Goal: Transaction & Acquisition: Purchase product/service

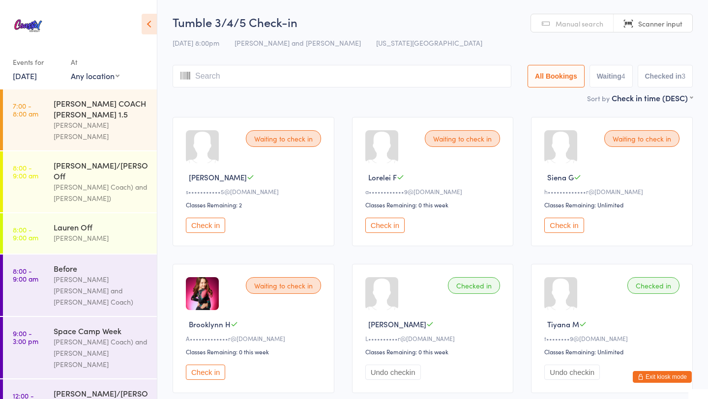
scroll to position [1062, 0]
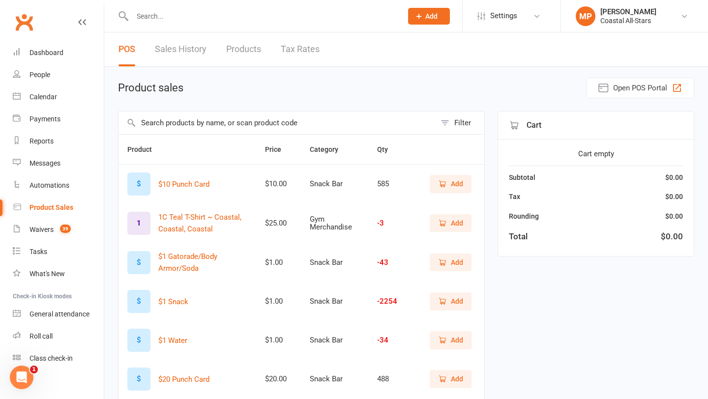
click at [257, 121] on input "text" at bounding box center [276, 123] width 317 height 23
type input "back"
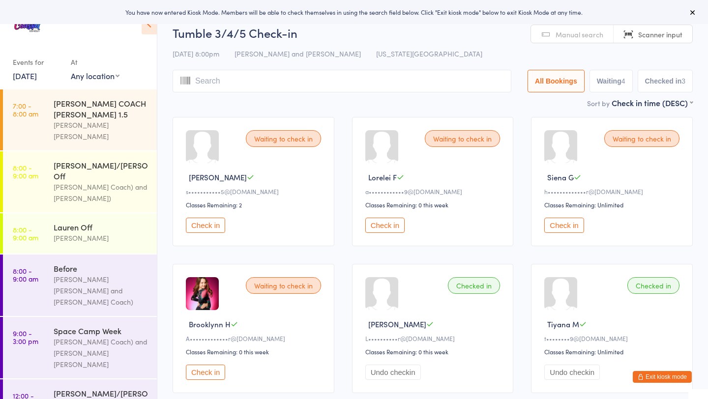
click at [696, 10] on icon at bounding box center [692, 12] width 8 height 8
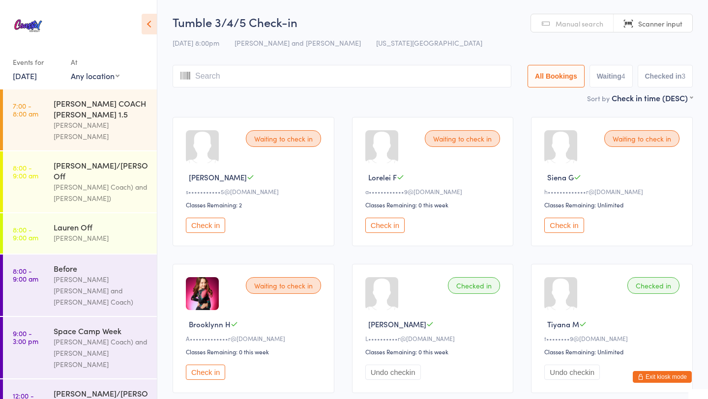
click at [660, 379] on button "Exit kiosk mode" at bounding box center [661, 377] width 59 height 12
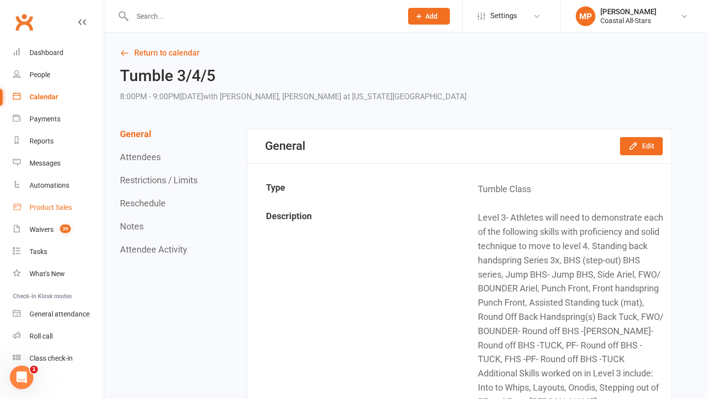
click at [55, 208] on div "Product Sales" at bounding box center [50, 207] width 42 height 8
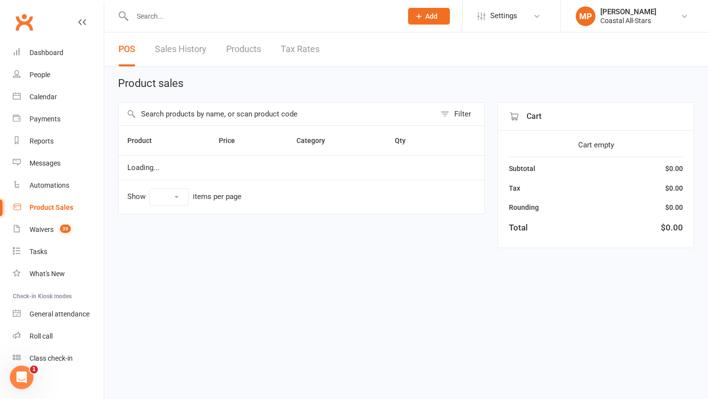
select select "10"
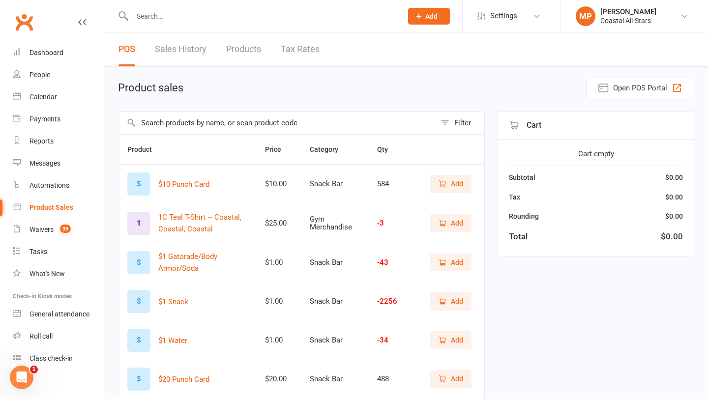
click at [234, 123] on input "text" at bounding box center [276, 123] width 317 height 23
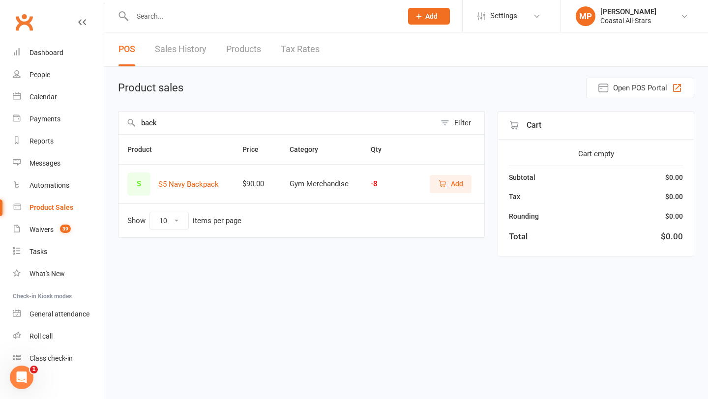
click at [451, 182] on span "Add" at bounding box center [457, 183] width 12 height 11
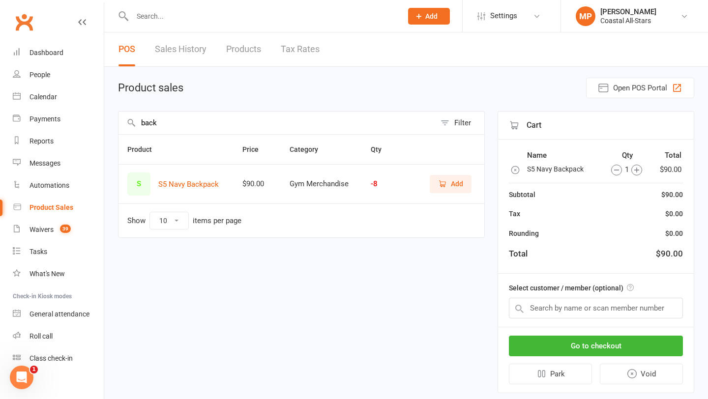
click at [286, 123] on input "back" at bounding box center [276, 123] width 317 height 23
type input "b"
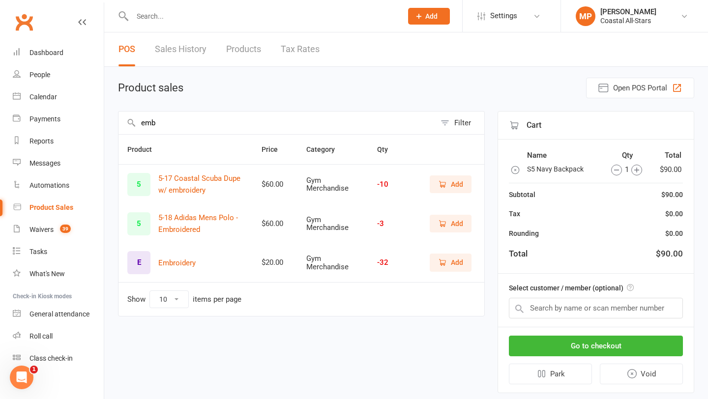
type input "emb"
click at [455, 263] on span "Add" at bounding box center [457, 262] width 12 height 11
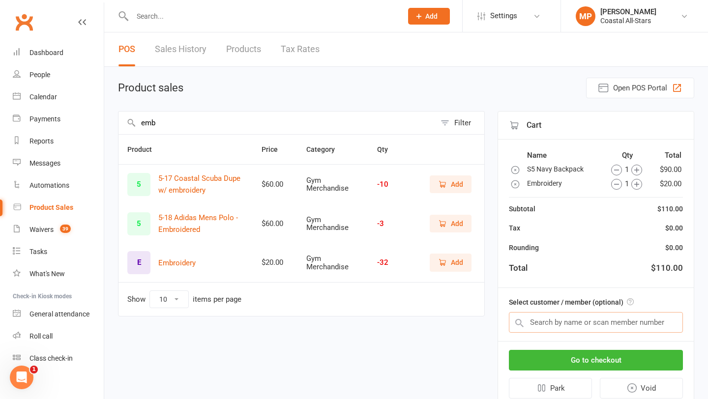
click at [622, 324] on input "text" at bounding box center [596, 322] width 174 height 21
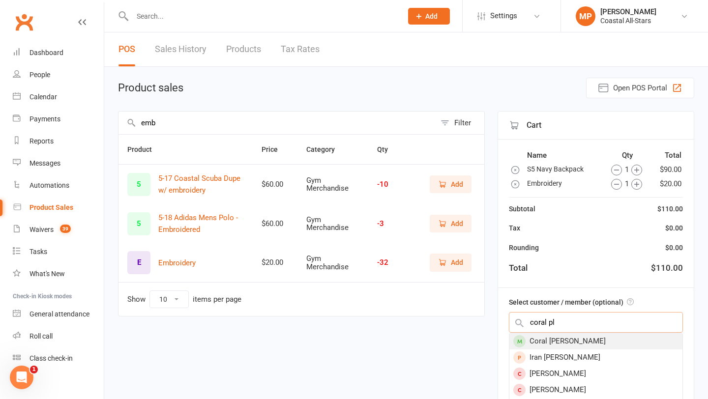
type input "coral pl"
click at [617, 337] on div "Coral Plunkett" at bounding box center [595, 341] width 173 height 16
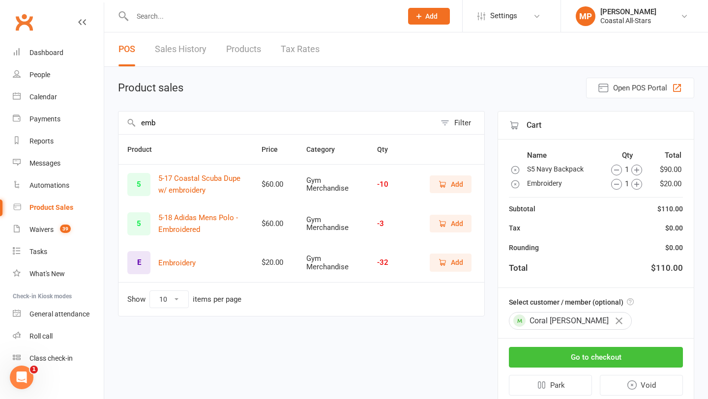
click at [616, 355] on button "Go to checkout" at bounding box center [596, 357] width 174 height 21
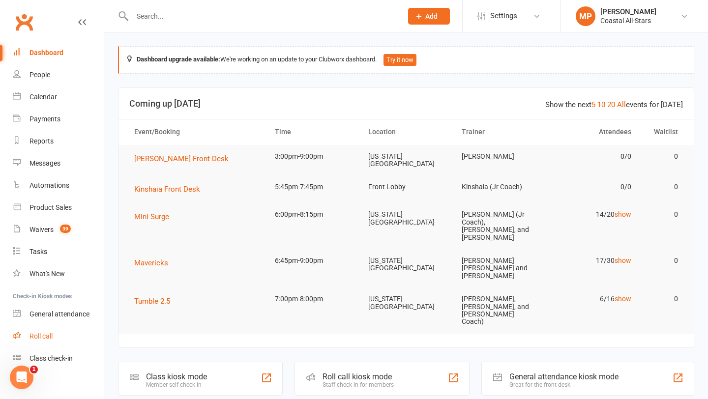
click at [52, 336] on div "Roll call" at bounding box center [40, 336] width 23 height 8
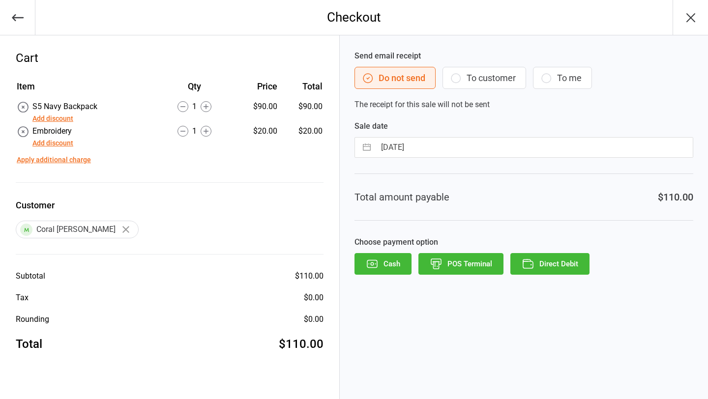
click at [545, 266] on button "Direct Debit" at bounding box center [549, 264] width 79 height 22
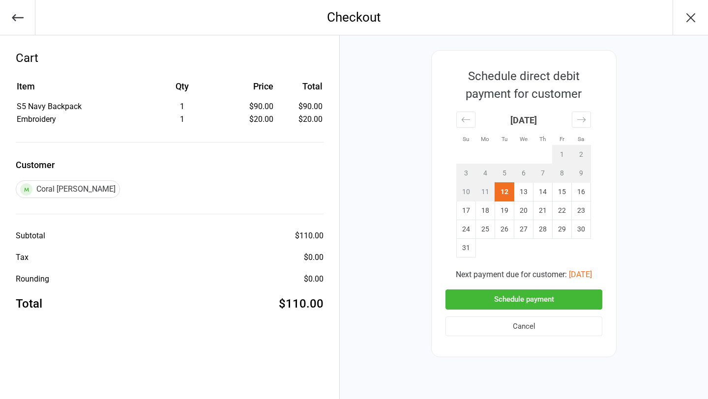
click at [544, 305] on button "Schedule payment" at bounding box center [523, 299] width 157 height 20
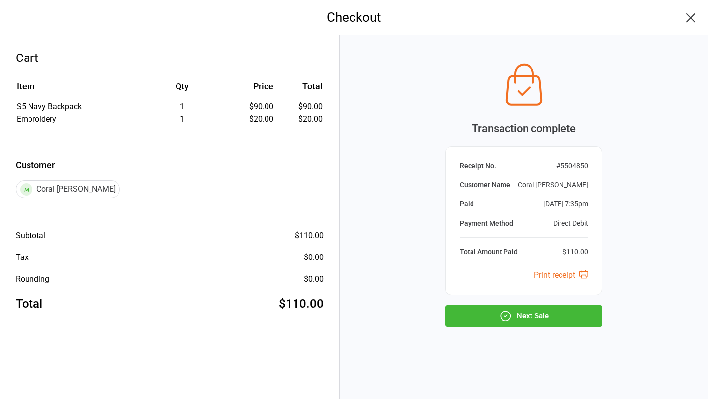
click at [514, 314] on button "Next Sale" at bounding box center [523, 316] width 157 height 22
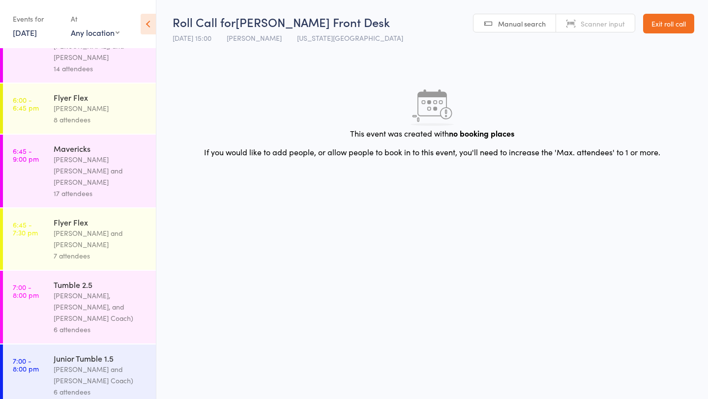
scroll to position [0, 0]
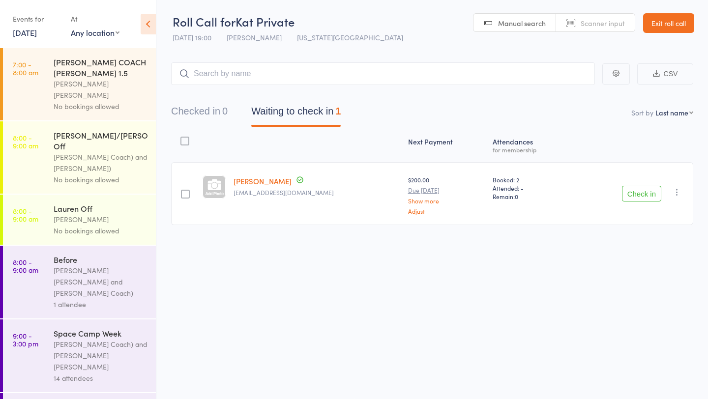
click at [643, 194] on button "Check in" at bounding box center [641, 194] width 39 height 16
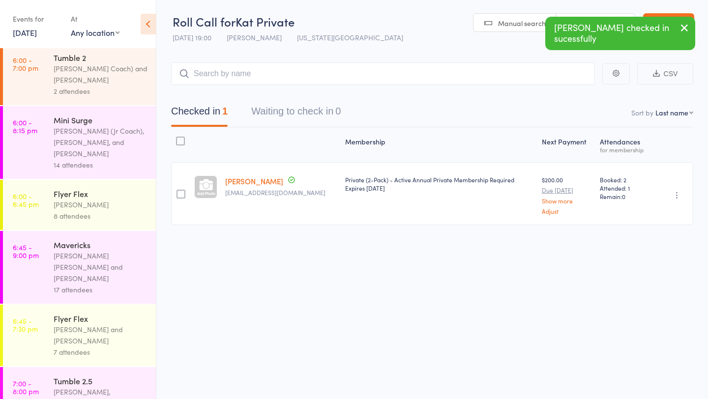
scroll to position [1330, 0]
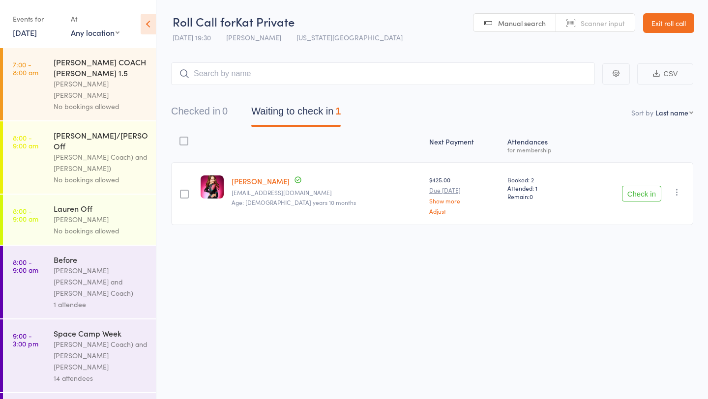
click at [640, 195] on button "Check in" at bounding box center [641, 194] width 39 height 16
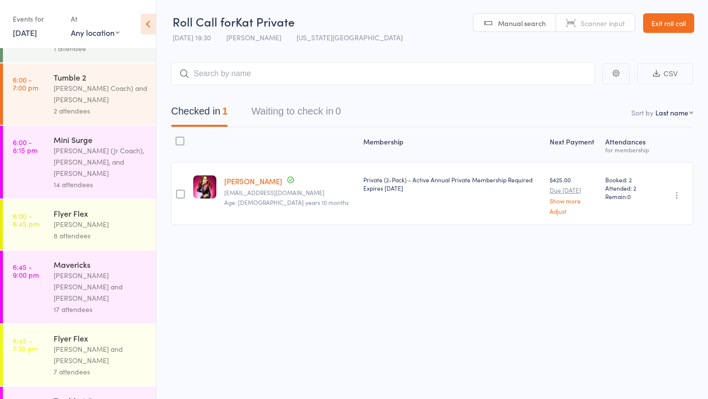
scroll to position [1330, 0]
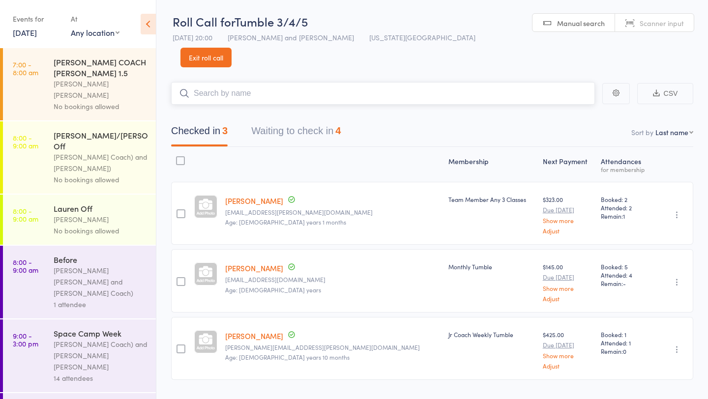
click at [303, 120] on button "Waiting to check in 4" at bounding box center [295, 133] width 89 height 26
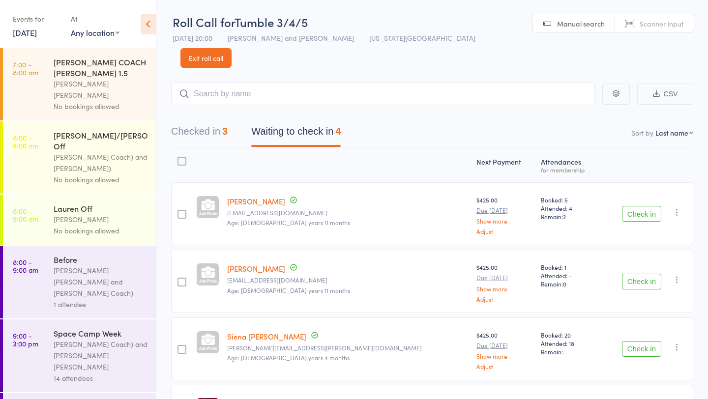
click at [231, 48] on link "Exit roll call" at bounding box center [205, 58] width 51 height 20
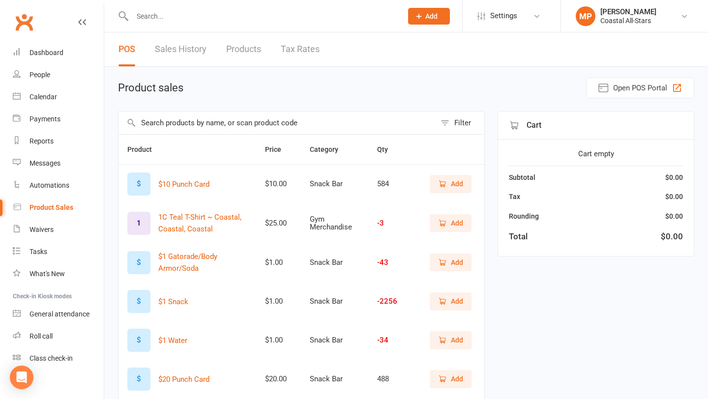
click at [201, 121] on input "text" at bounding box center [276, 123] width 317 height 23
click at [446, 337] on icon "button" at bounding box center [442, 340] width 9 height 9
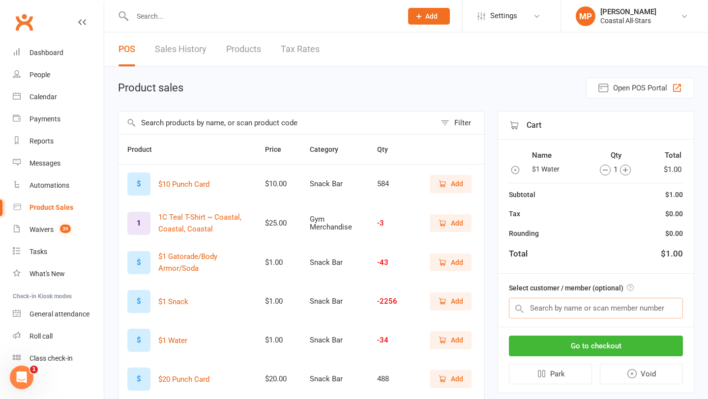
click at [574, 309] on input "text" at bounding box center [596, 308] width 174 height 21
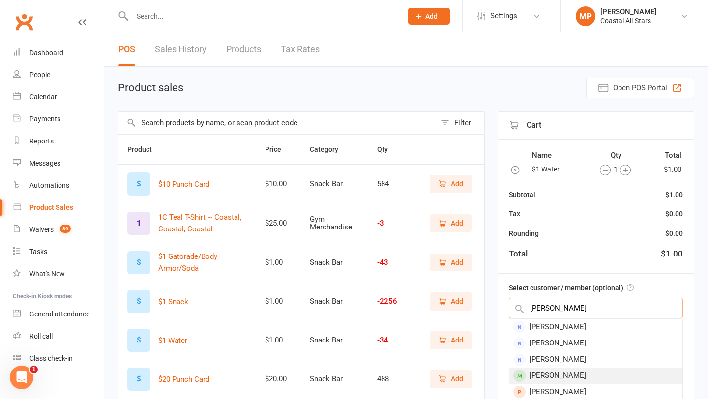
type input "tara"
click at [595, 376] on div "Tara Thatch" at bounding box center [595, 376] width 173 height 16
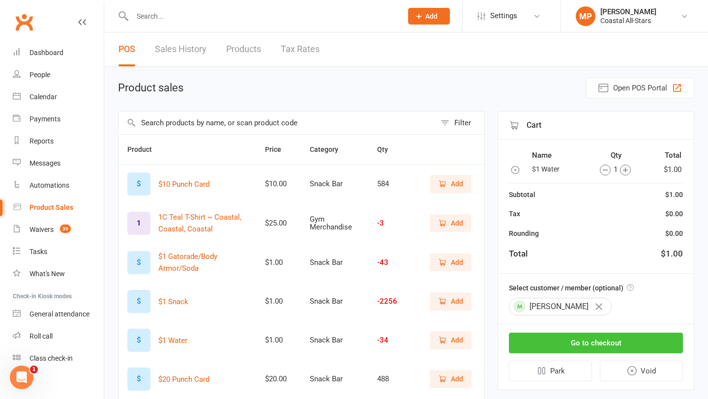
click at [593, 334] on button "Go to checkout" at bounding box center [596, 343] width 174 height 21
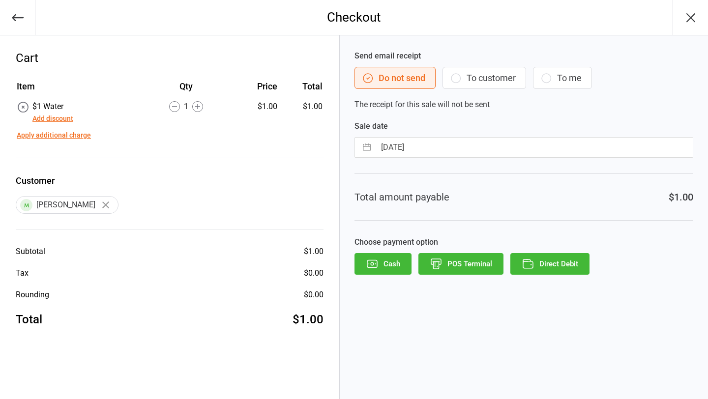
click at [539, 264] on button "Direct Debit" at bounding box center [549, 264] width 79 height 22
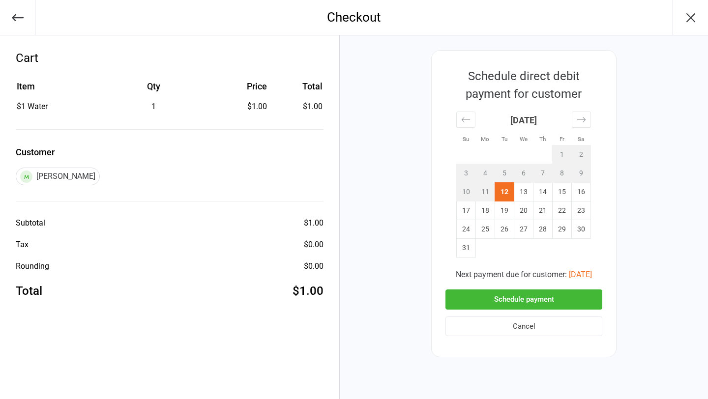
click at [522, 302] on button "Schedule payment" at bounding box center [523, 299] width 157 height 20
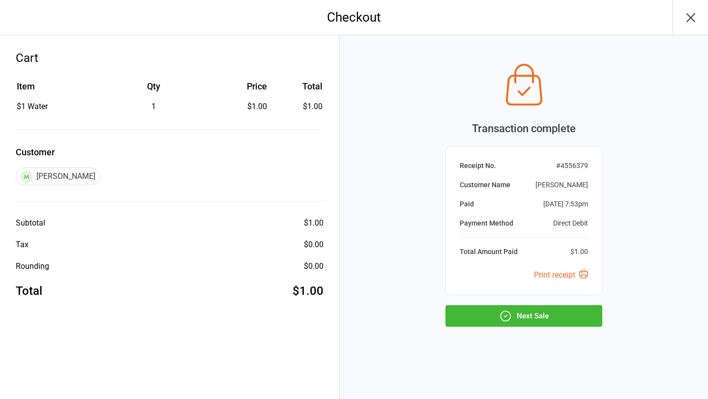
click at [534, 314] on button "Next Sale" at bounding box center [523, 316] width 157 height 22
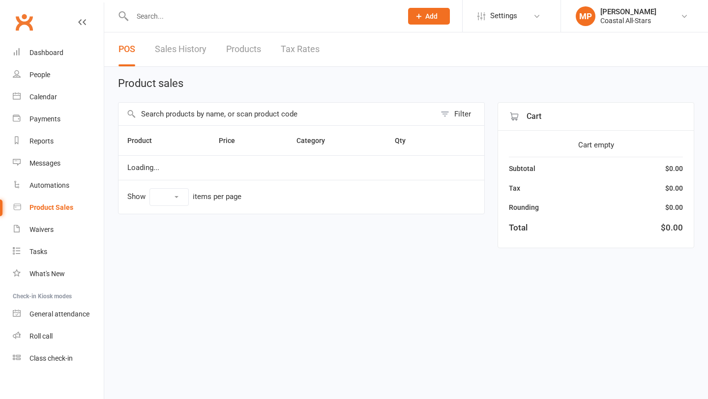
select select "10"
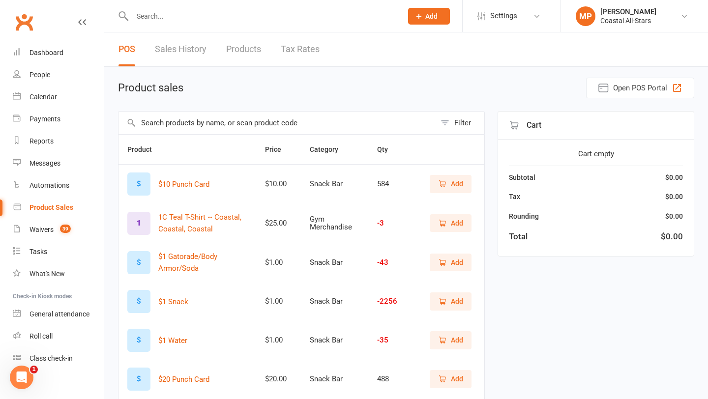
click at [154, 15] on input "text" at bounding box center [262, 16] width 266 height 14
click at [423, 15] on button "Add" at bounding box center [429, 16] width 42 height 17
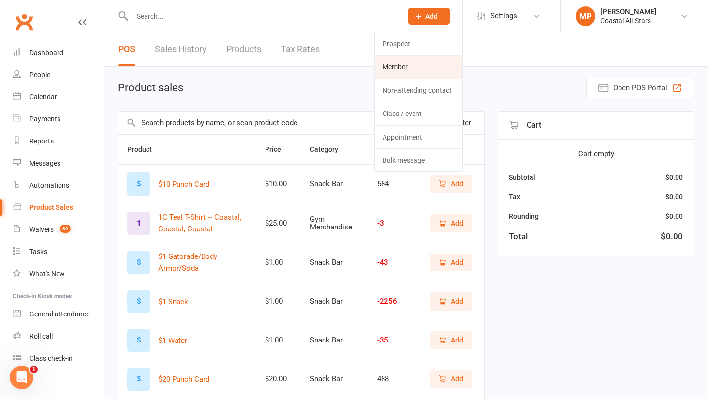
click at [412, 68] on link "Member" at bounding box center [417, 67] width 87 height 23
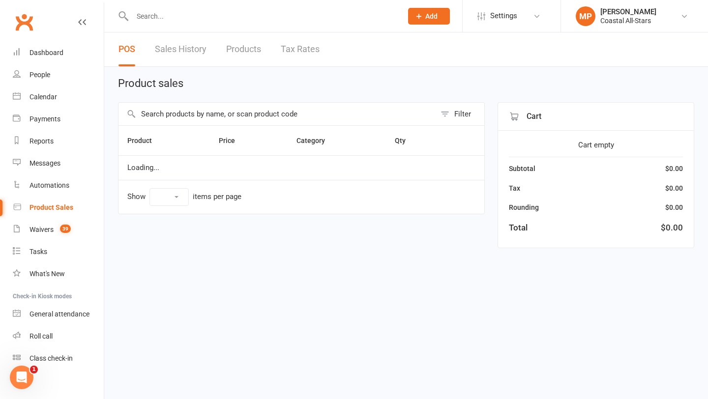
select select "10"
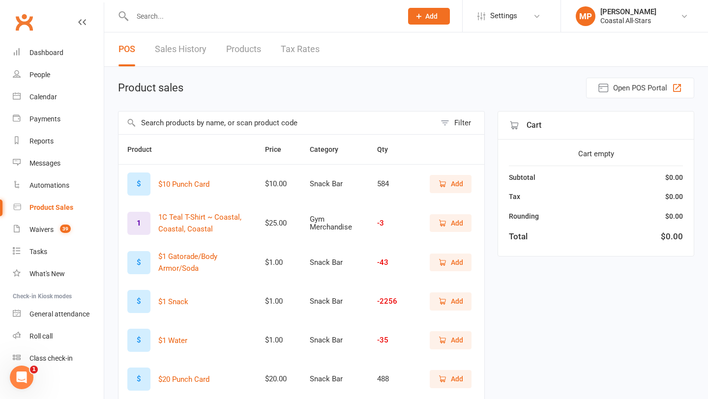
click at [424, 17] on button "Add" at bounding box center [429, 16] width 42 height 17
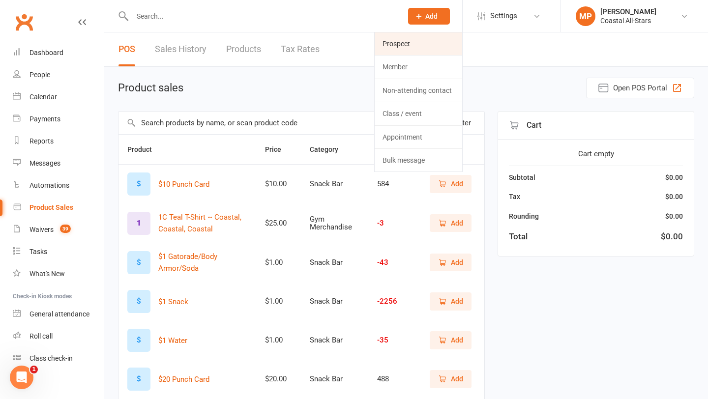
click at [402, 43] on link "Prospect" at bounding box center [417, 43] width 87 height 23
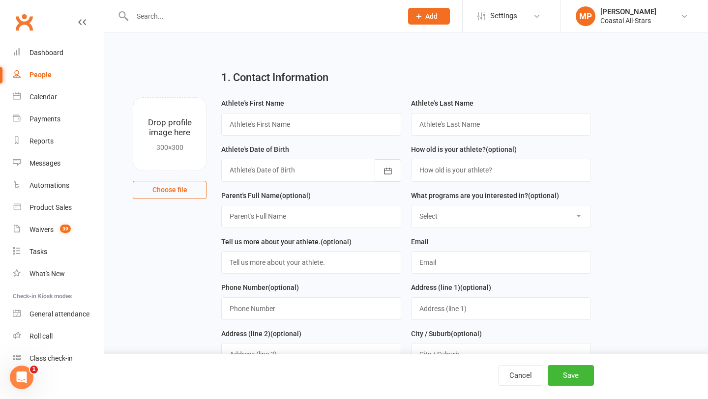
click at [183, 20] on input "text" at bounding box center [262, 16] width 266 height 14
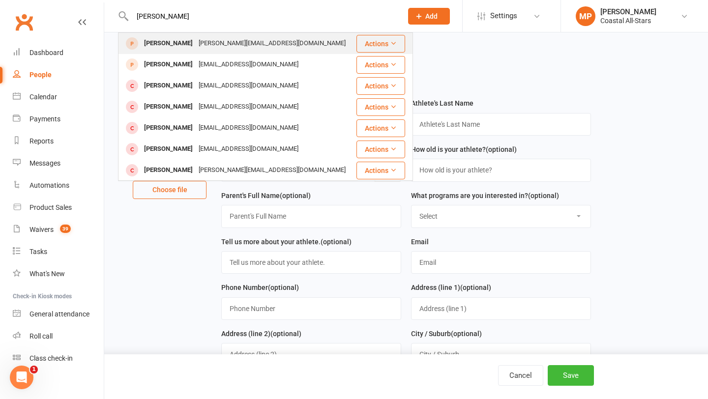
type input "stella rout"
click at [176, 41] on div "Stella Routsis" at bounding box center [168, 43] width 55 height 14
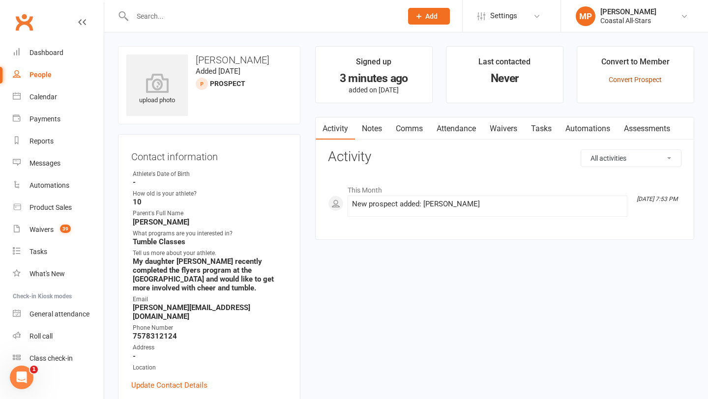
click at [635, 78] on link "Convert Prospect" at bounding box center [634, 80] width 53 height 8
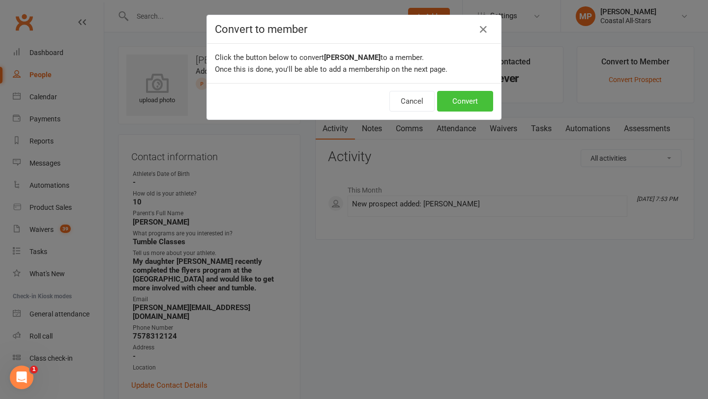
click at [455, 104] on button "Convert" at bounding box center [465, 101] width 56 height 21
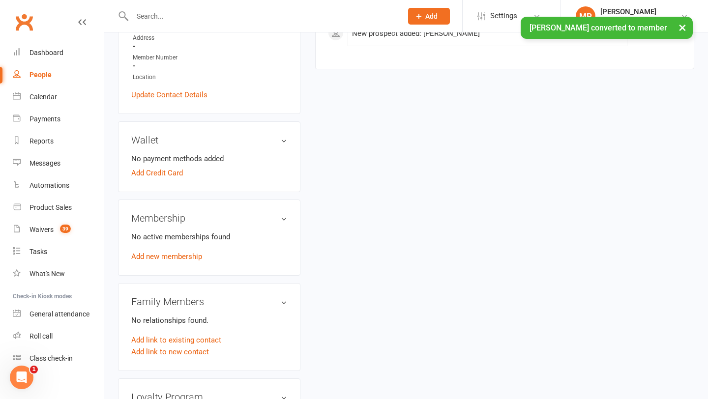
scroll to position [205, 0]
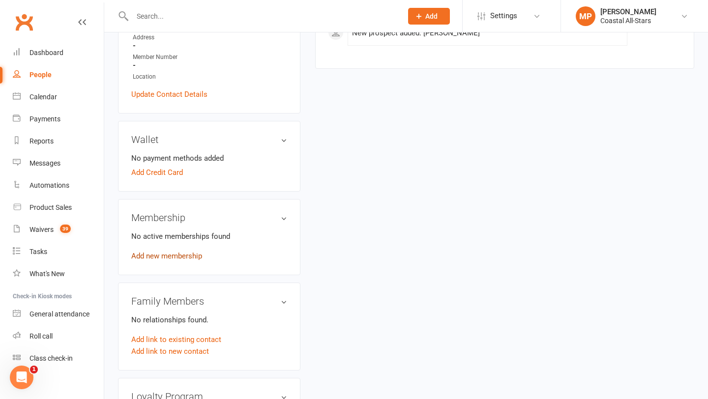
click at [148, 252] on link "Add new membership" at bounding box center [166, 256] width 71 height 9
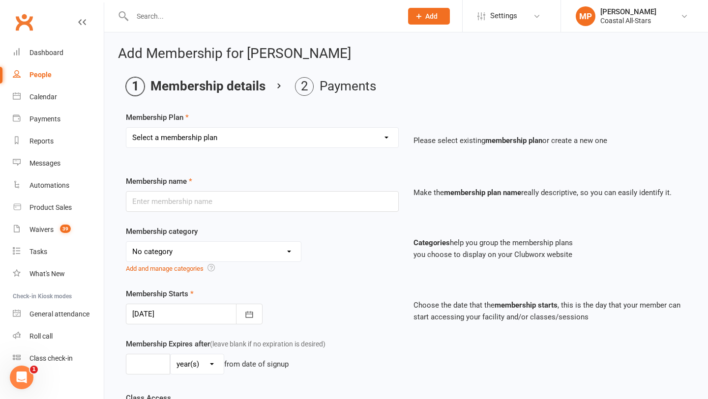
click at [329, 133] on select "Select a membership plan Trial Class Coastal Membership Fee Annual Registration…" at bounding box center [262, 138] width 272 height 20
select select "0"
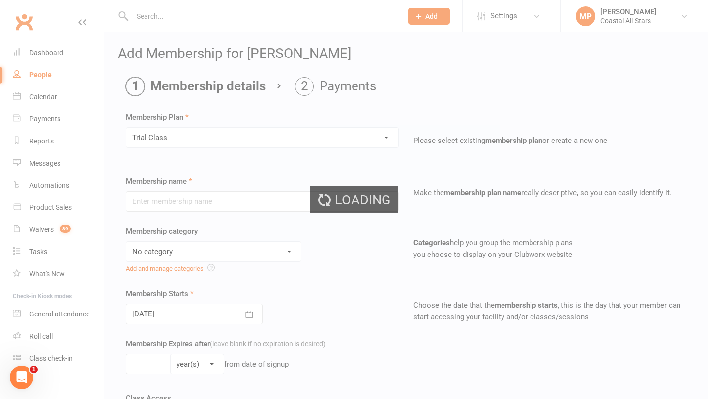
type input "Trial Class"
select select "3"
type input "1"
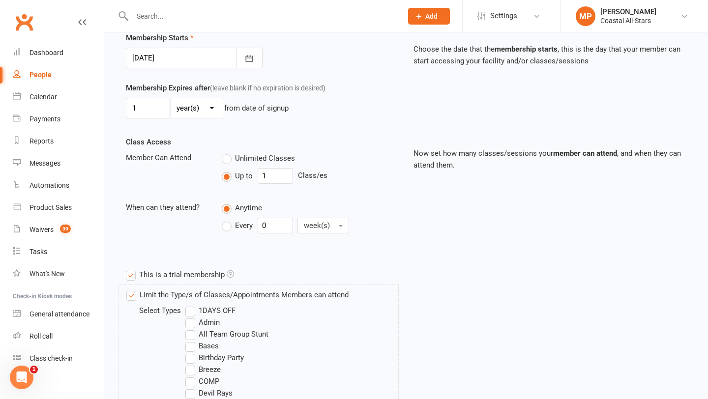
scroll to position [988, 0]
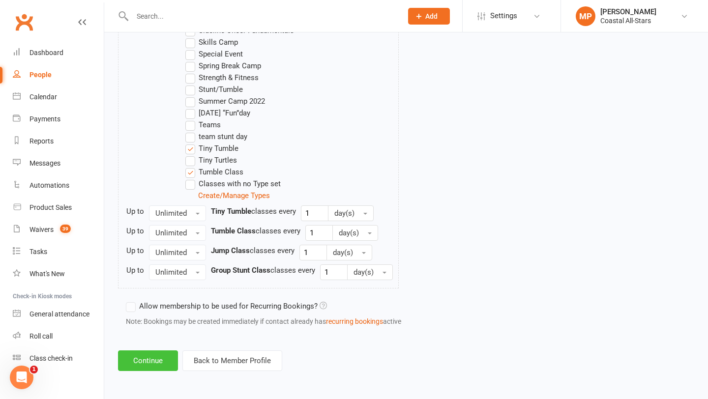
click at [150, 363] on button "Continue" at bounding box center [148, 360] width 60 height 21
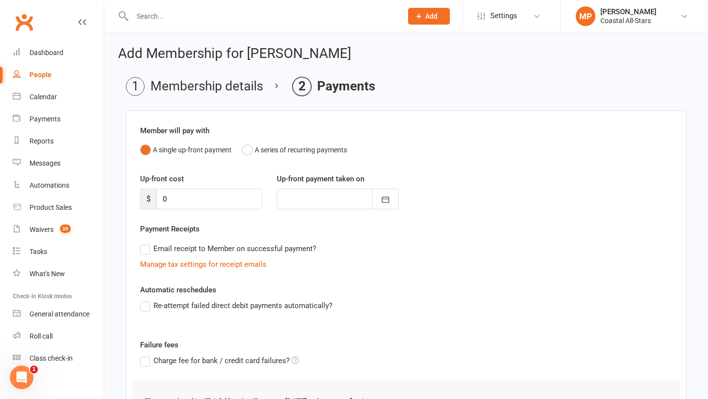
scroll to position [97, 0]
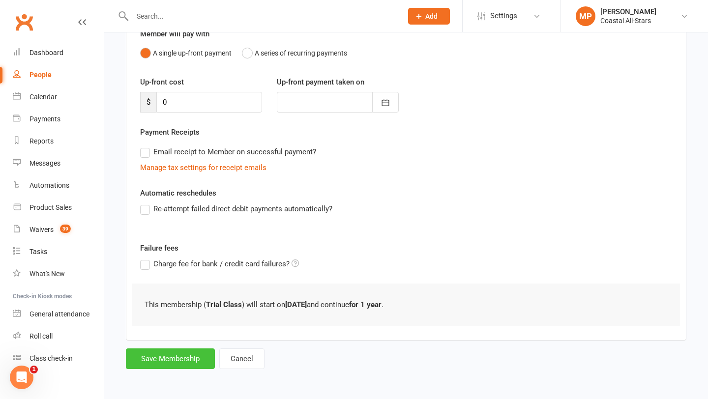
click at [157, 361] on button "Save Membership" at bounding box center [170, 358] width 89 height 21
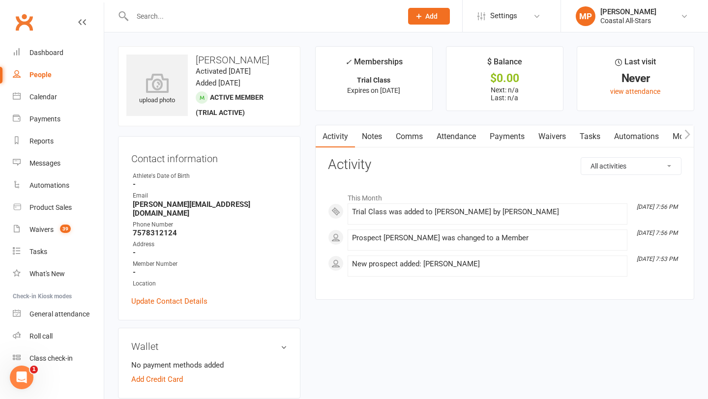
click at [148, 15] on input "text" at bounding box center [262, 16] width 266 height 14
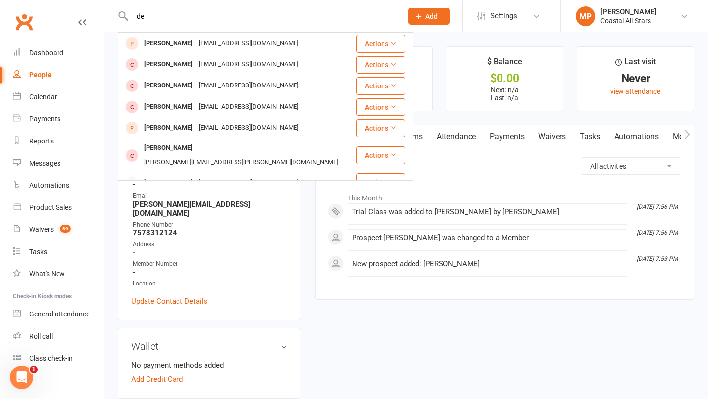
type input "d"
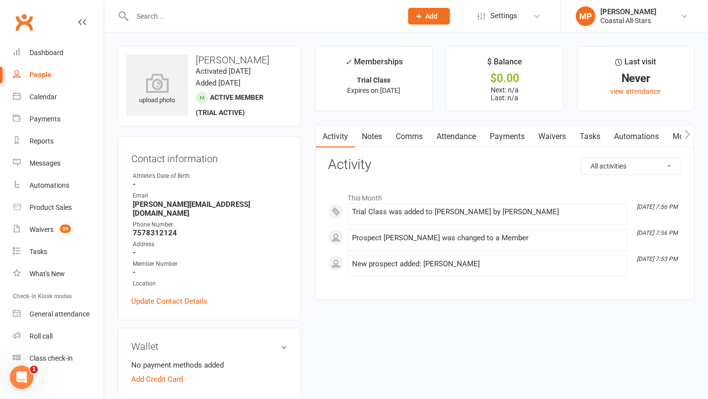
click at [423, 20] on icon at bounding box center [418, 16] width 9 height 9
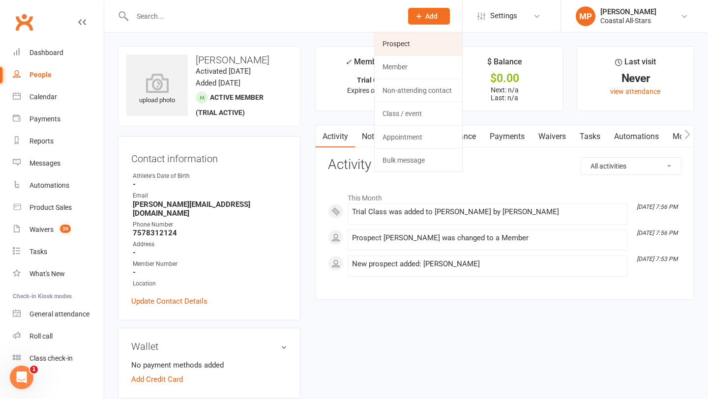
click at [416, 45] on link "Prospect" at bounding box center [417, 43] width 87 height 23
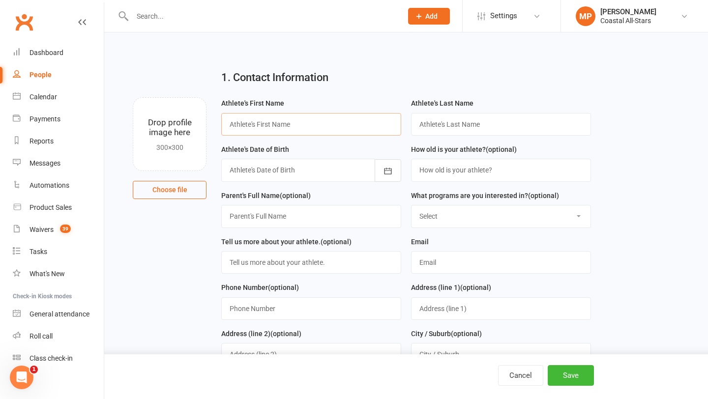
click at [265, 128] on input "text" at bounding box center [311, 124] width 180 height 23
type input "Despina"
click at [484, 130] on input "text" at bounding box center [501, 124] width 180 height 23
type input "Routsis"
click at [448, 266] on input "text" at bounding box center [501, 262] width 180 height 23
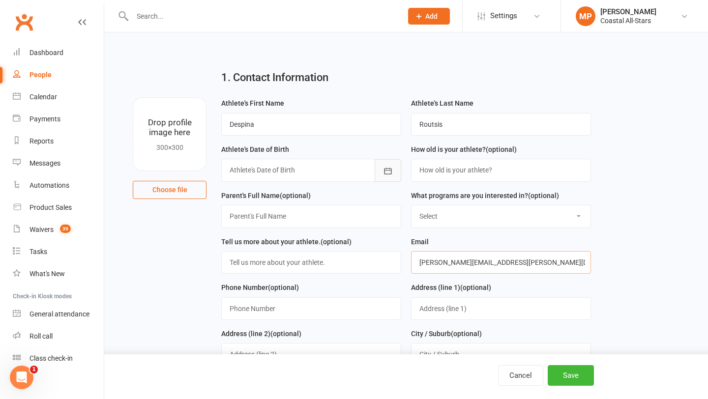
type input "[PERSON_NAME][EMAIL_ADDRESS][PERSON_NAME][DOMAIN_NAME]"
click at [386, 170] on icon "button" at bounding box center [388, 171] width 10 height 10
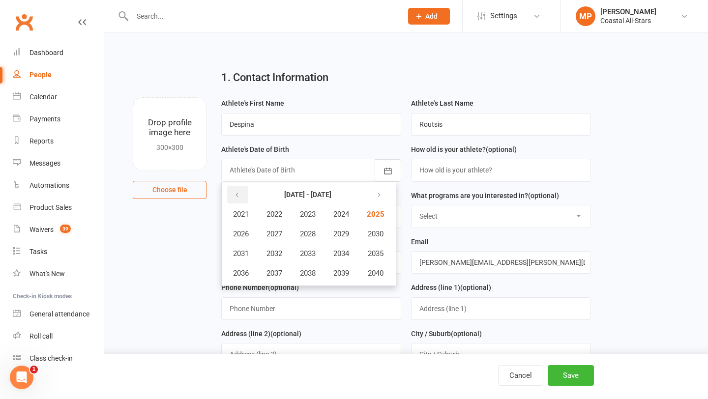
click at [237, 194] on icon "button" at bounding box center [236, 195] width 7 height 8
click at [268, 275] on span "2017" at bounding box center [274, 273] width 16 height 9
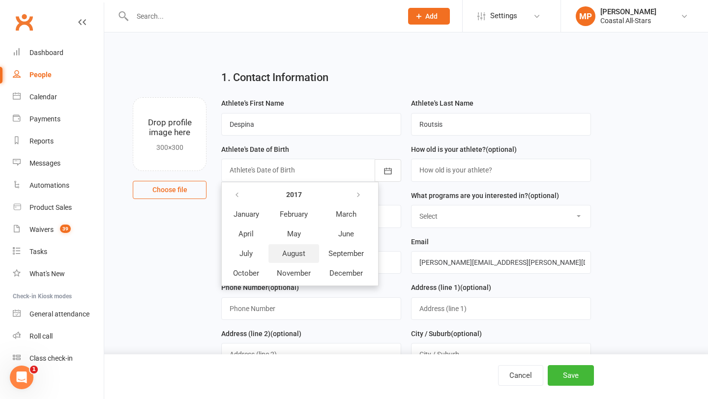
click at [296, 256] on span "August" at bounding box center [293, 253] width 23 height 9
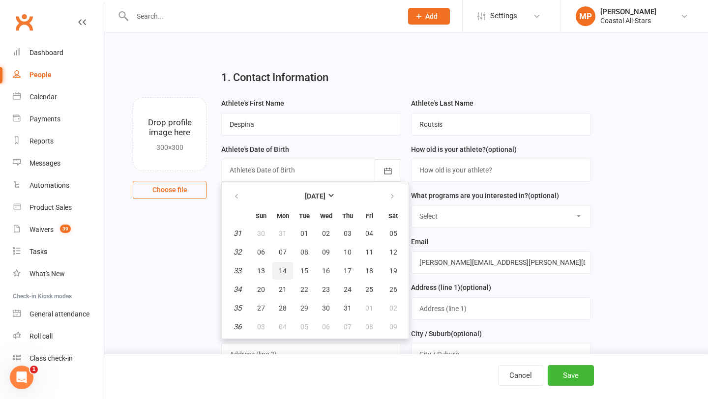
click at [283, 274] on span "14" at bounding box center [283, 271] width 8 height 8
type input "14 Aug 2017"
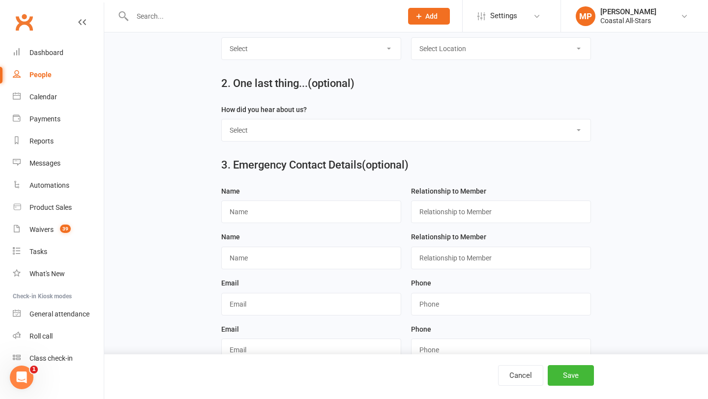
scroll to position [519, 0]
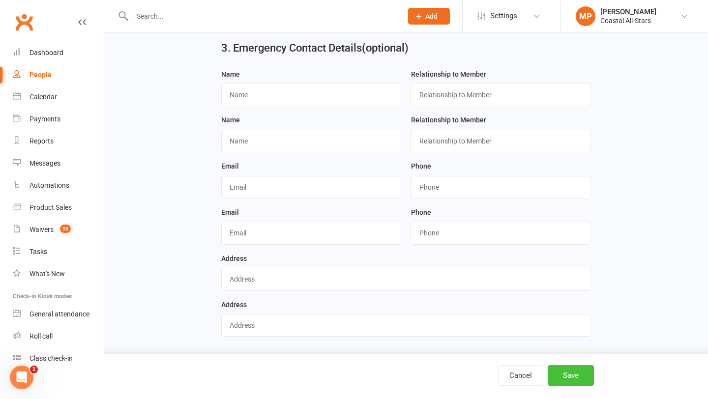
click at [575, 378] on button "Save" at bounding box center [570, 375] width 46 height 21
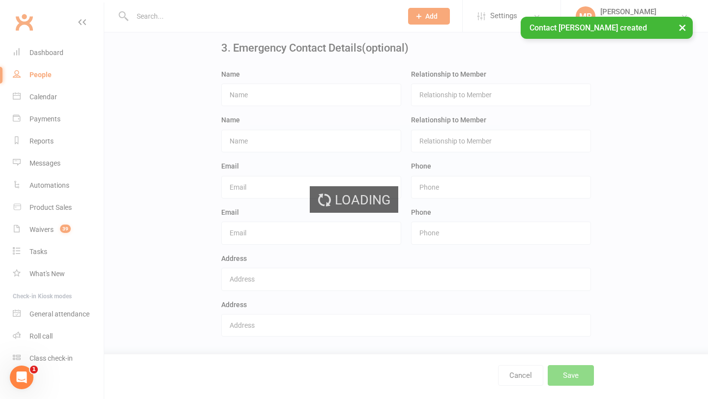
scroll to position [0, 0]
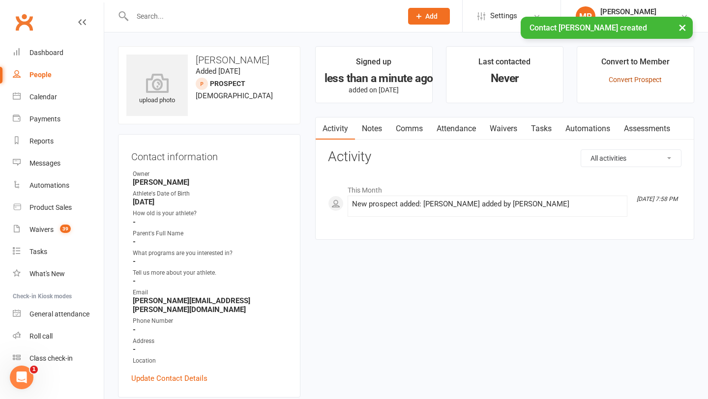
click at [622, 79] on link "Convert Prospect" at bounding box center [634, 80] width 53 height 8
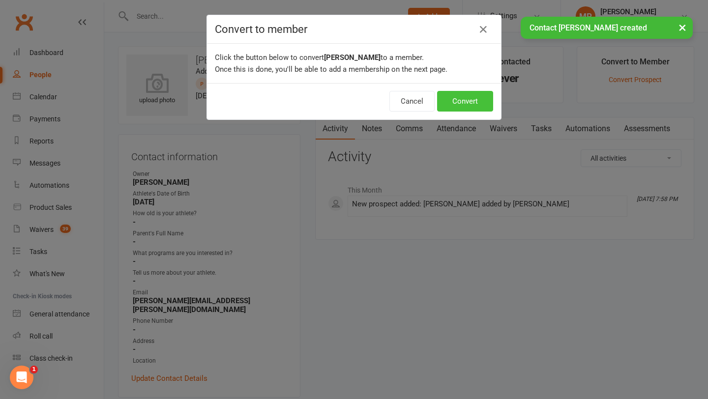
click at [466, 94] on button "Convert" at bounding box center [465, 101] width 56 height 21
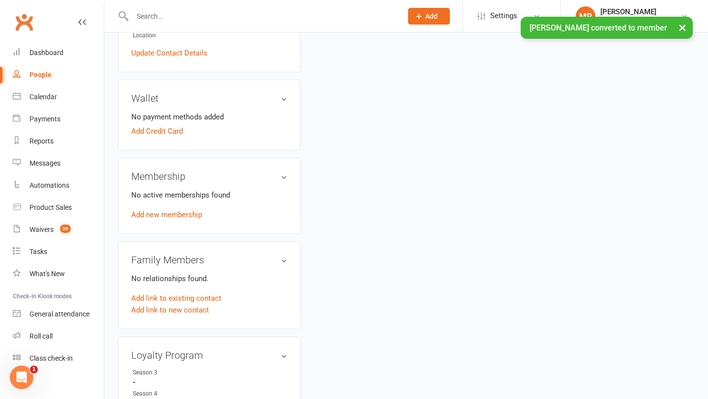
scroll to position [296, 0]
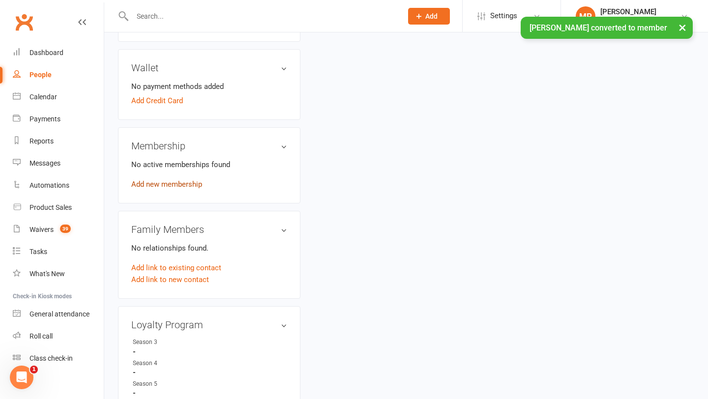
click at [189, 180] on link "Add new membership" at bounding box center [166, 184] width 71 height 9
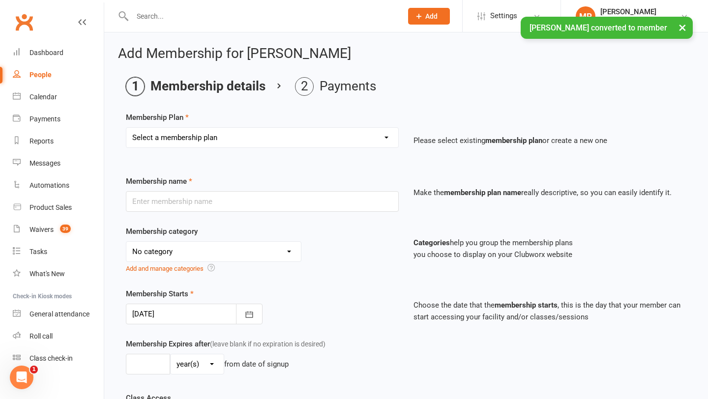
click at [253, 134] on select "Select a membership plan Trial Class Coastal Membership Fee Annual Registration…" at bounding box center [262, 138] width 272 height 20
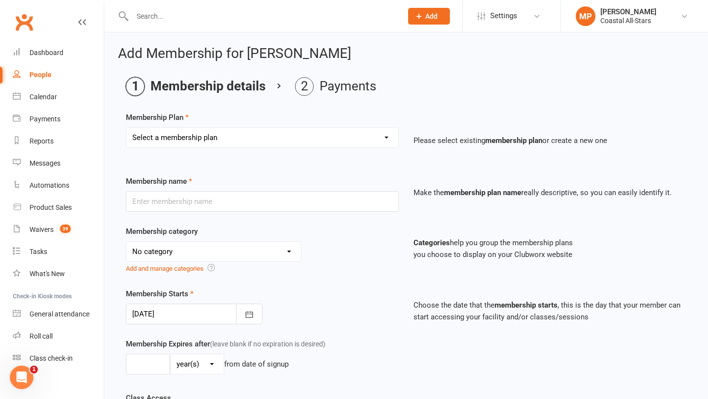
select select "0"
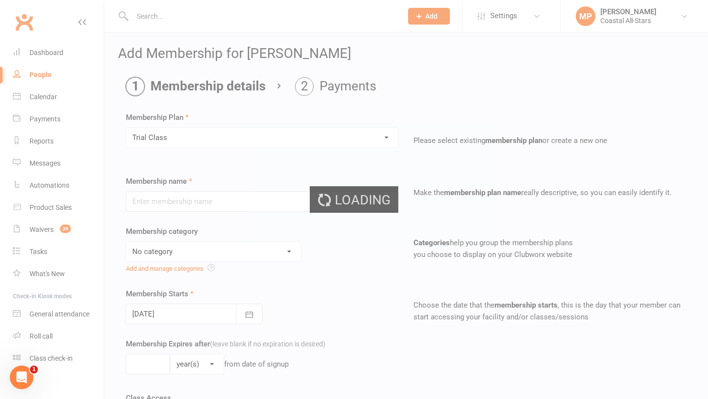
type input "Trial Class"
select select "3"
type input "1"
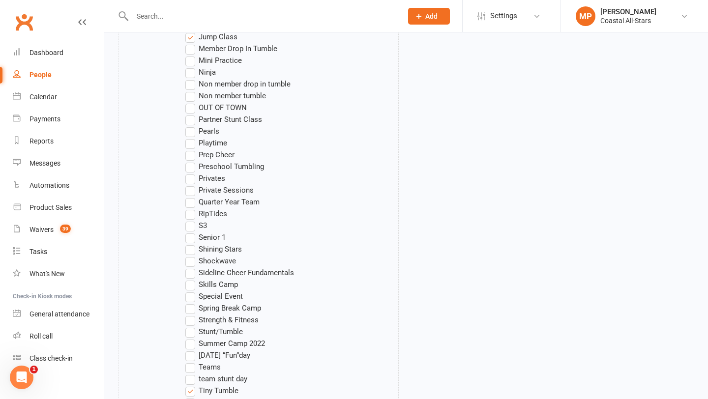
scroll to position [988, 0]
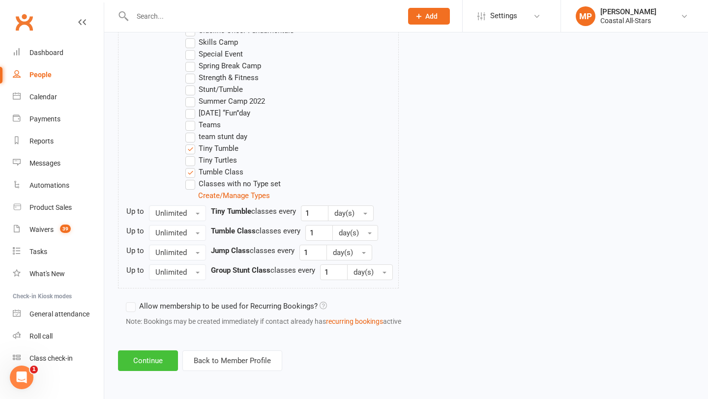
click at [141, 363] on button "Continue" at bounding box center [148, 360] width 60 height 21
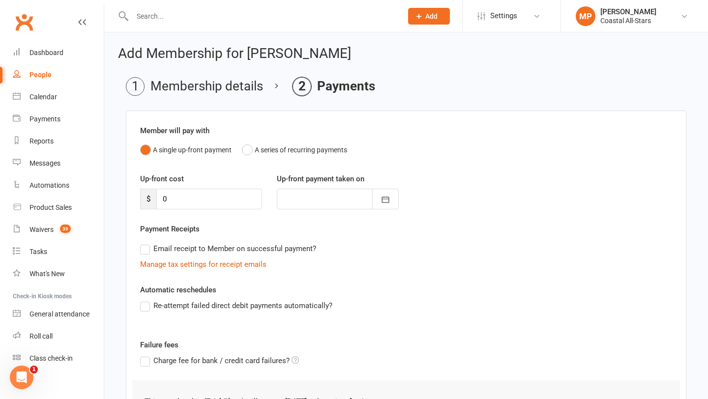
scroll to position [97, 0]
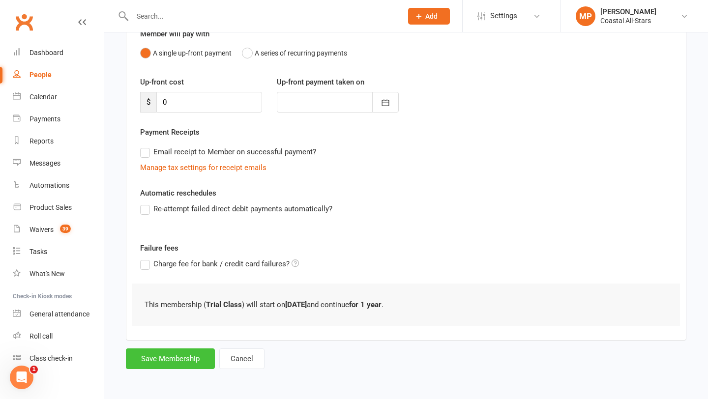
click at [167, 348] on button "Save Membership" at bounding box center [170, 358] width 89 height 21
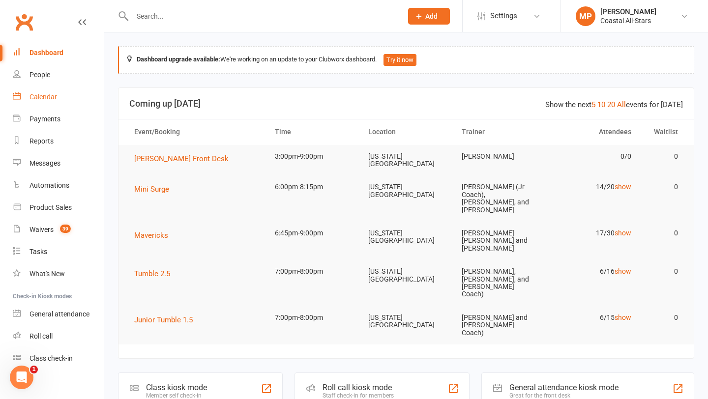
click at [42, 96] on div "Calendar" at bounding box center [43, 97] width 28 height 8
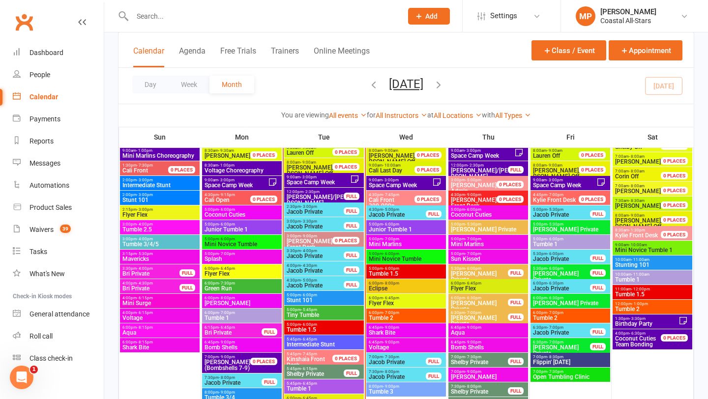
scroll to position [945, 0]
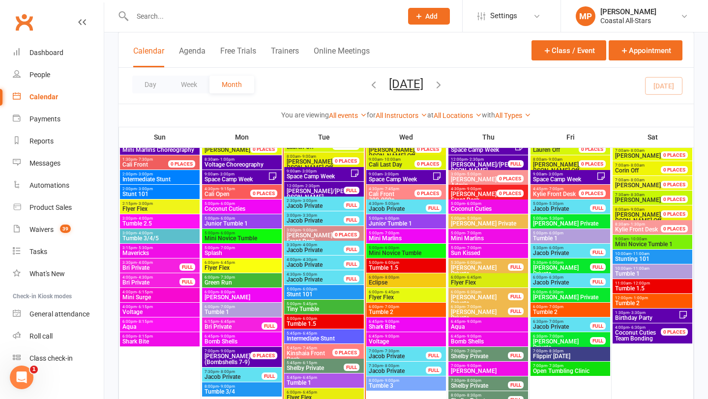
click at [570, 235] on span "Tumble 1" at bounding box center [570, 238] width 76 height 6
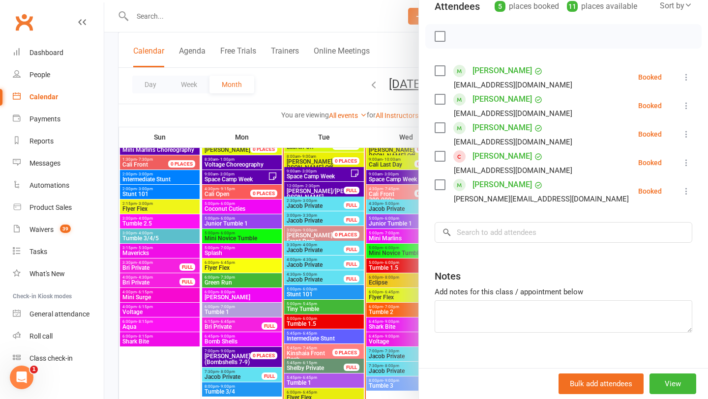
scroll to position [133, 0]
click at [487, 223] on input "search" at bounding box center [562, 233] width 257 height 21
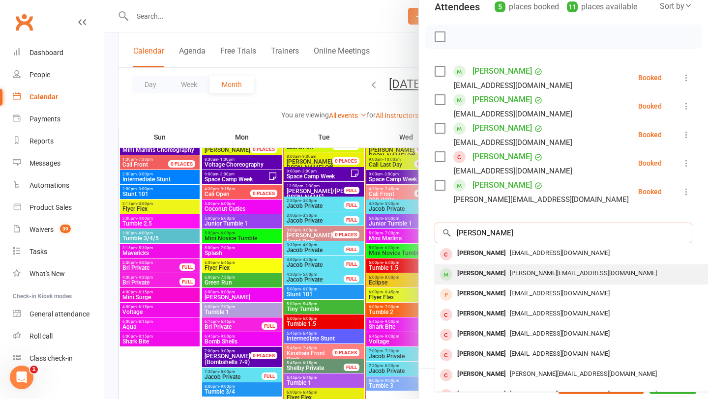
type input "[PERSON_NAME]"
click at [486, 266] on div "[PERSON_NAME]" at bounding box center [481, 273] width 57 height 14
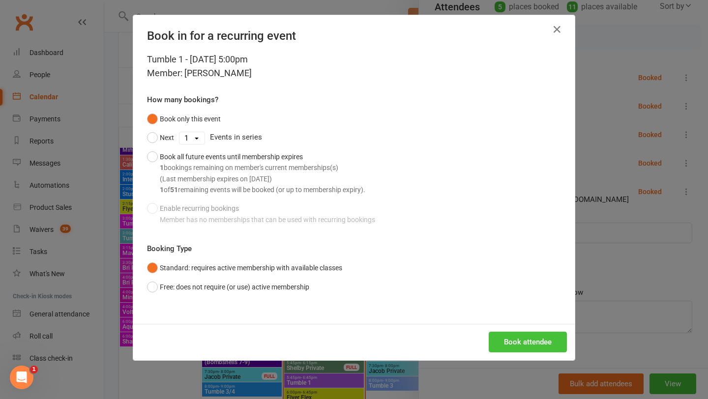
click at [530, 343] on button "Book attendee" at bounding box center [527, 342] width 78 height 21
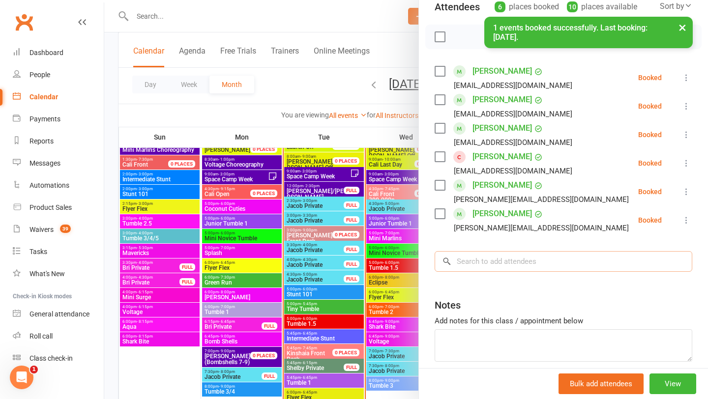
click at [520, 252] on input "search" at bounding box center [562, 261] width 257 height 21
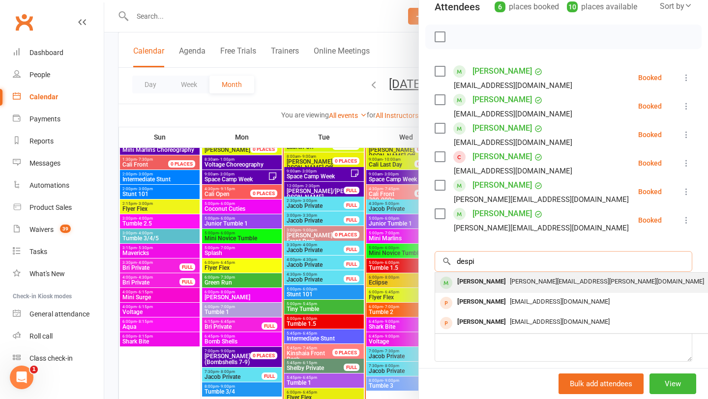
type input "despi"
click at [502, 275] on div "[PERSON_NAME]" at bounding box center [481, 282] width 57 height 14
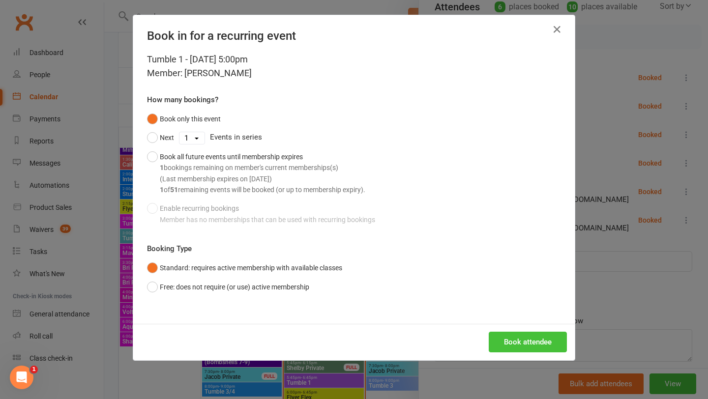
click at [511, 338] on button "Book attendee" at bounding box center [527, 342] width 78 height 21
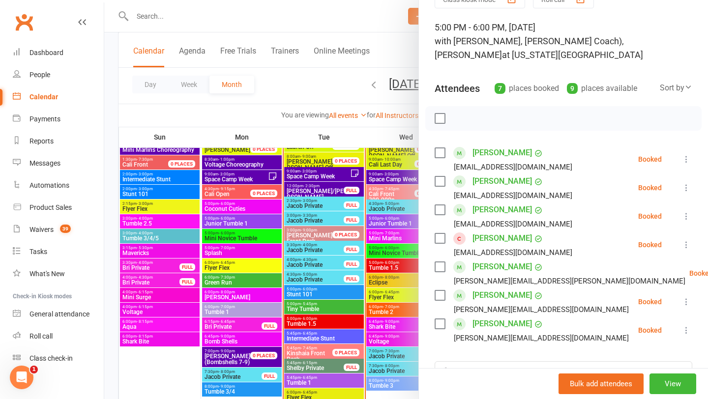
scroll to position [53, 0]
click at [291, 28] on div at bounding box center [405, 199] width 603 height 399
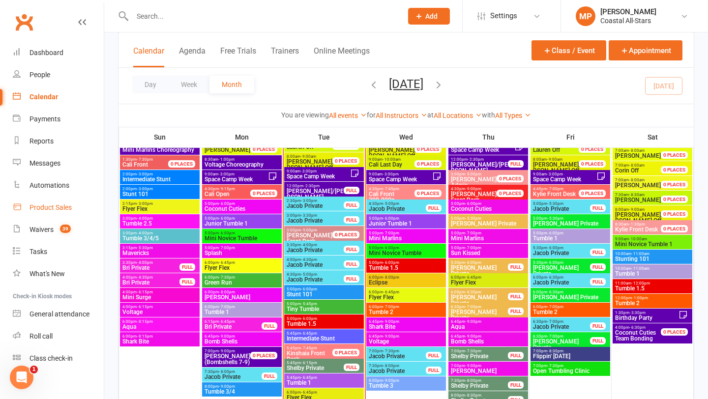
click at [46, 205] on div "Product Sales" at bounding box center [50, 207] width 42 height 8
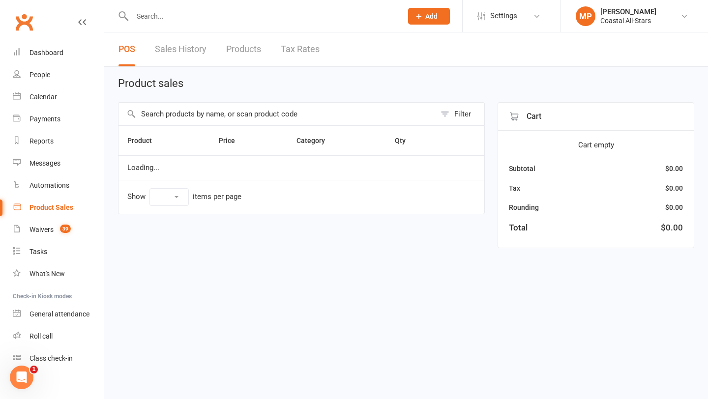
select select "10"
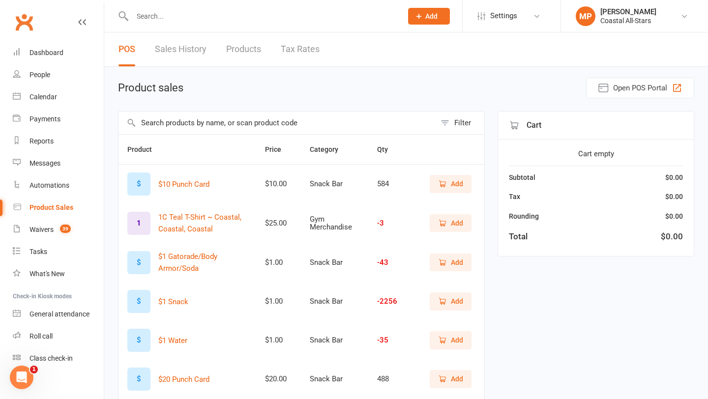
click at [453, 339] on span "Add" at bounding box center [457, 340] width 12 height 11
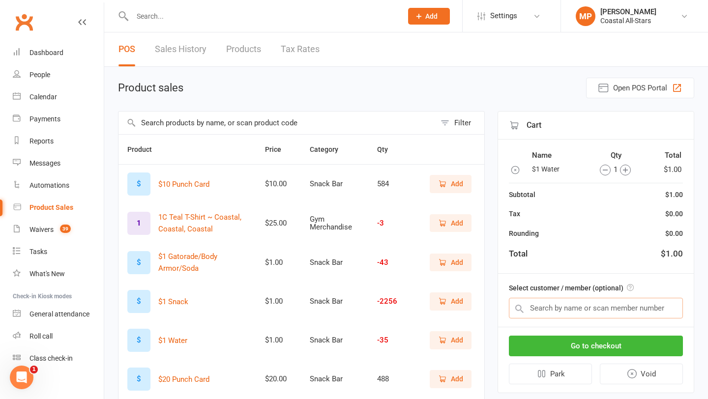
click at [561, 308] on input "text" at bounding box center [596, 308] width 174 height 21
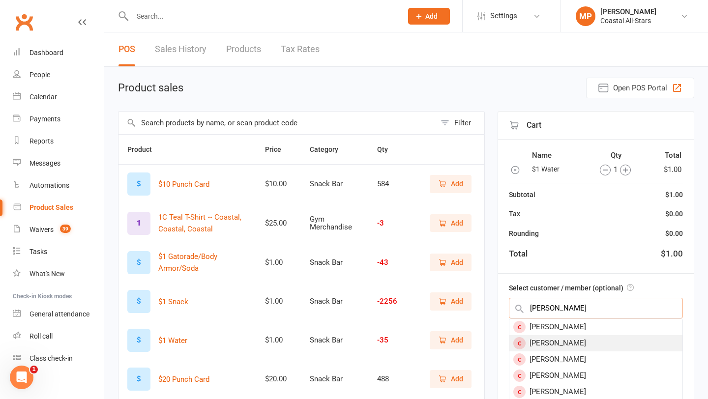
scroll to position [65, 0]
type input "riley"
click at [575, 355] on div "Riley Harris" at bounding box center [595, 359] width 173 height 16
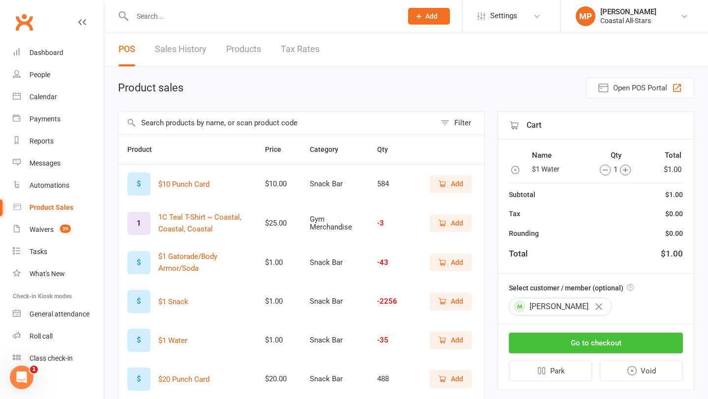
click at [602, 343] on button "Go to checkout" at bounding box center [596, 343] width 174 height 21
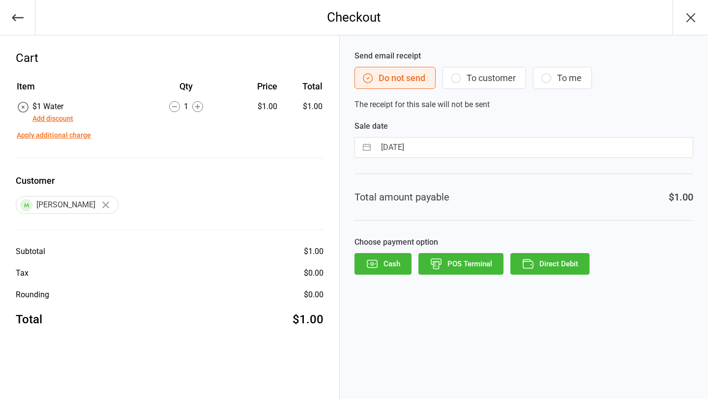
click at [553, 261] on button "Direct Debit" at bounding box center [549, 264] width 79 height 22
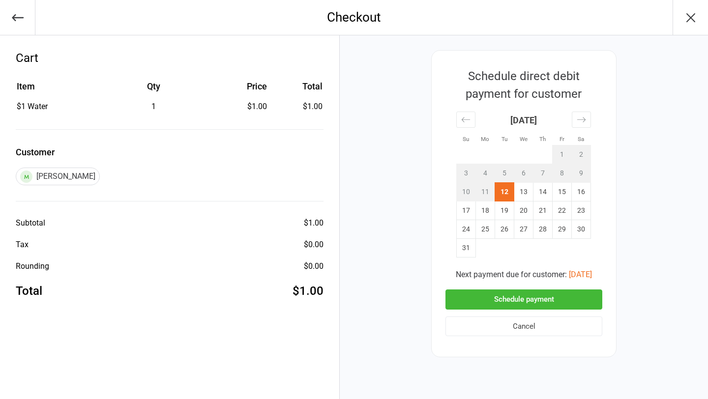
click at [522, 300] on button "Schedule payment" at bounding box center [523, 299] width 157 height 20
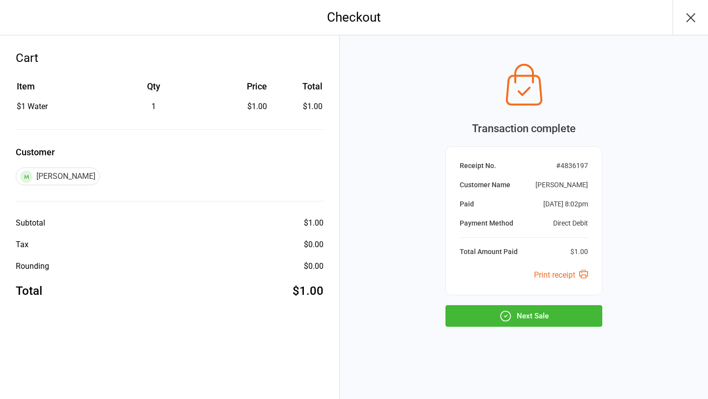
click at [546, 316] on button "Next Sale" at bounding box center [523, 316] width 157 height 22
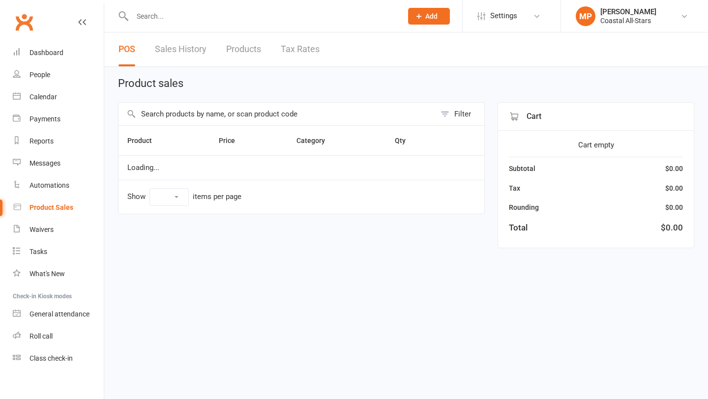
select select "10"
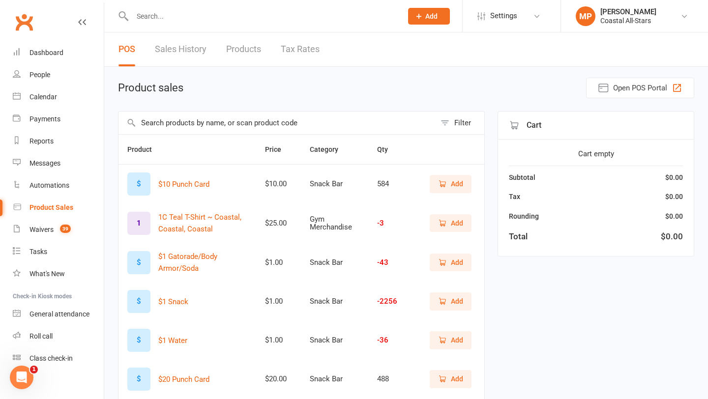
click at [452, 182] on span "Add" at bounding box center [457, 183] width 12 height 11
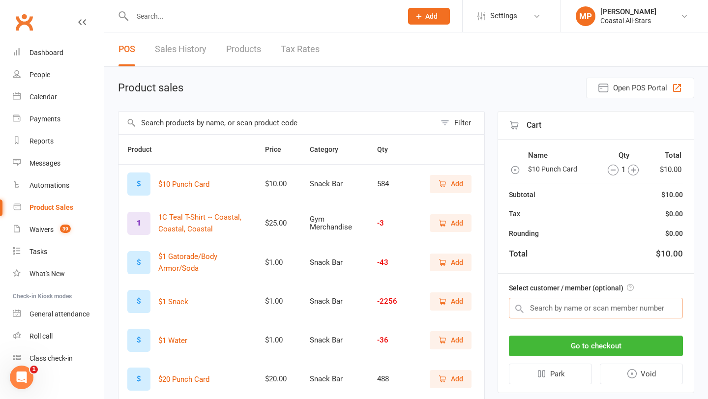
click at [590, 306] on input "text" at bounding box center [596, 308] width 174 height 21
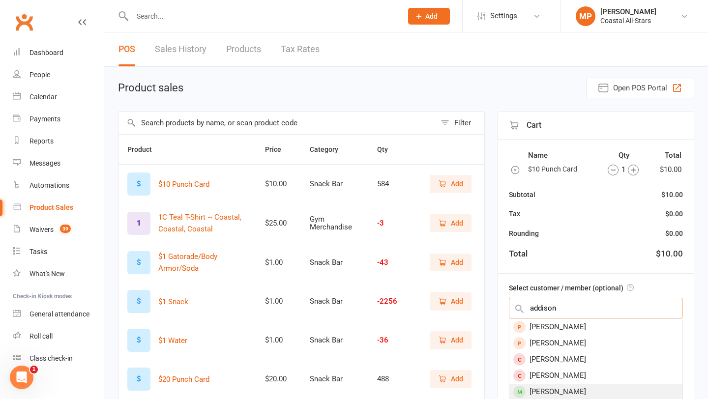
type input "addison"
click at [596, 392] on div "[PERSON_NAME]" at bounding box center [595, 392] width 173 height 16
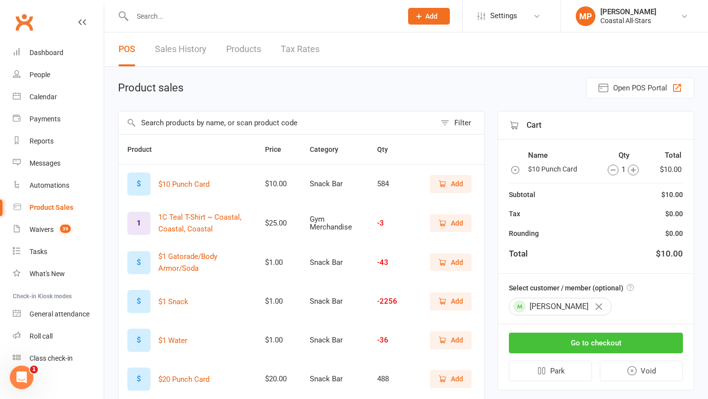
click at [595, 342] on button "Go to checkout" at bounding box center [596, 343] width 174 height 21
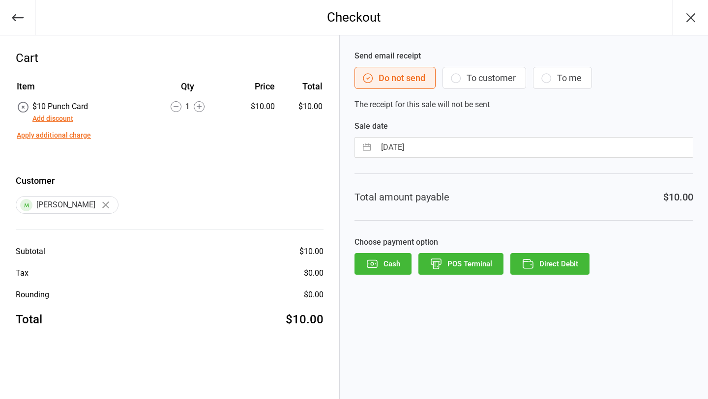
click at [554, 263] on button "Direct Debit" at bounding box center [549, 264] width 79 height 22
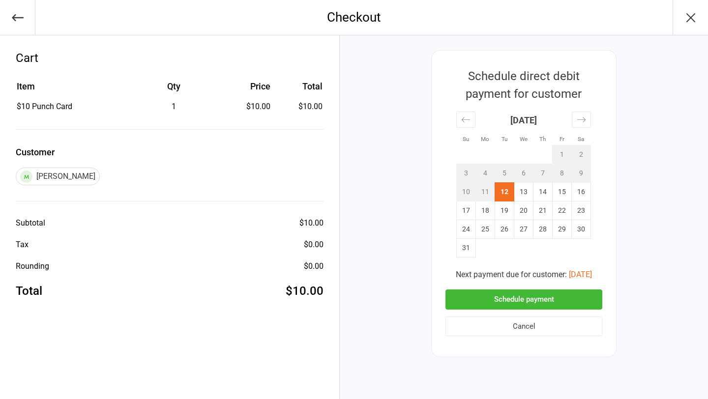
click at [555, 297] on button "Schedule payment" at bounding box center [523, 299] width 157 height 20
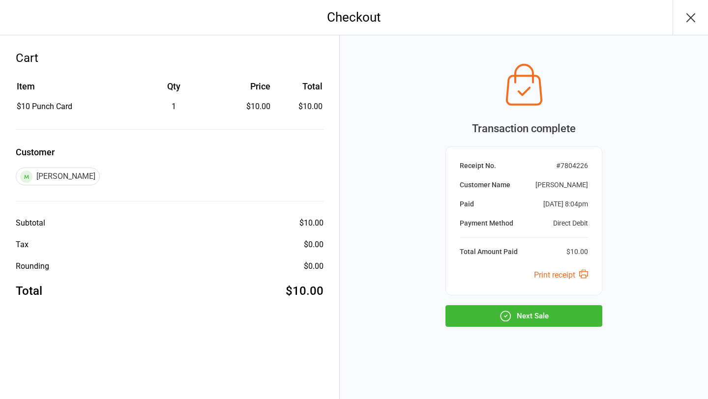
click at [530, 318] on button "Next Sale" at bounding box center [523, 316] width 157 height 22
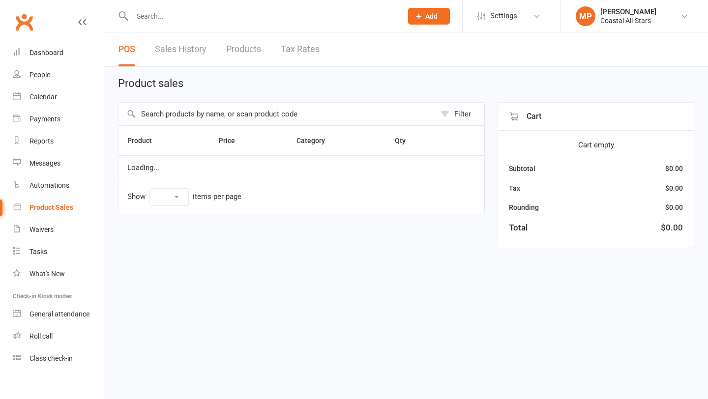
select select "10"
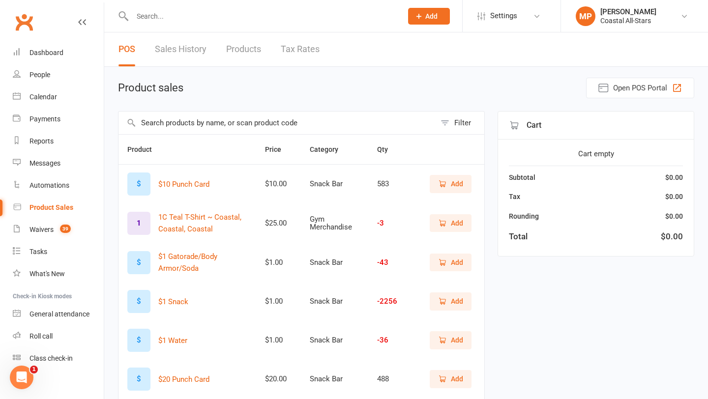
click at [446, 299] on icon "button" at bounding box center [442, 301] width 9 height 9
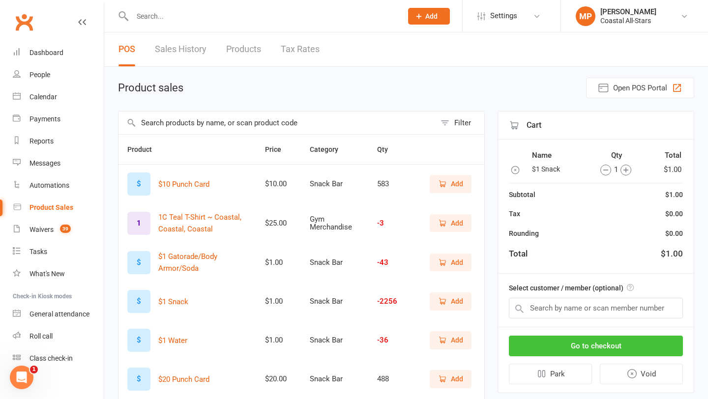
click at [587, 340] on button "Go to checkout" at bounding box center [596, 346] width 174 height 21
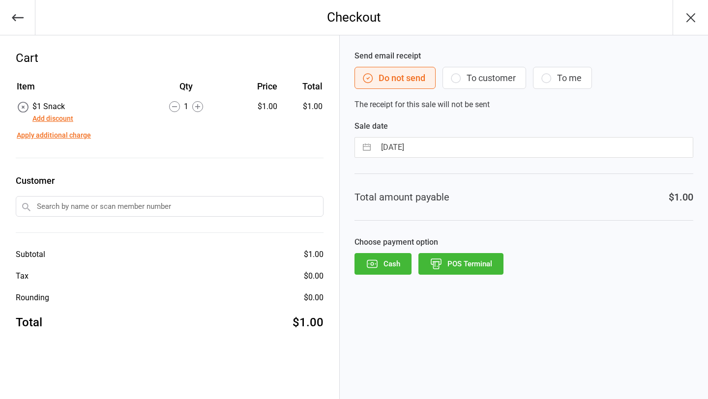
click at [396, 265] on button "Cash" at bounding box center [382, 264] width 57 height 22
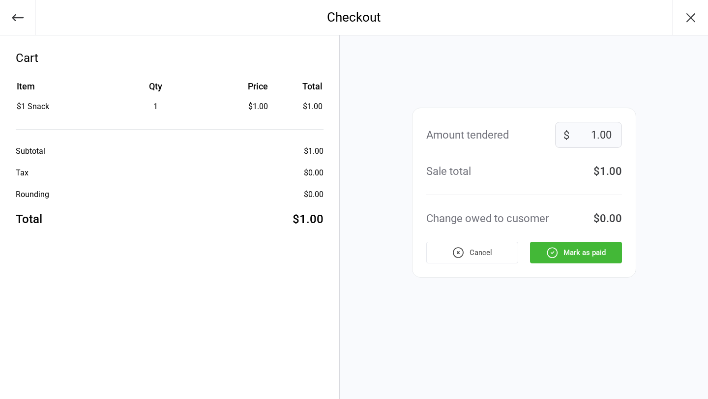
click at [587, 255] on button "Mark as paid" at bounding box center [576, 253] width 92 height 22
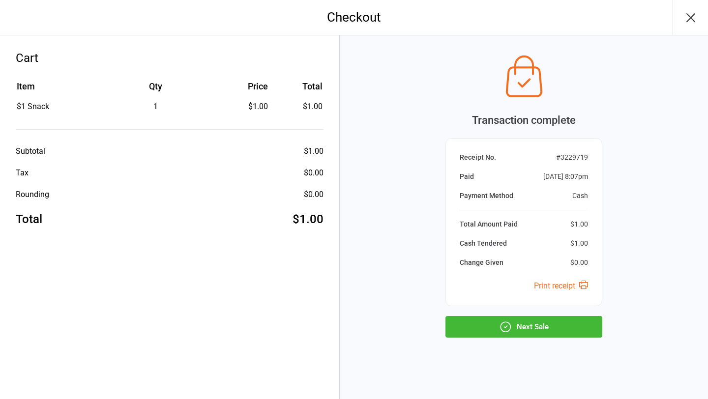
click at [545, 326] on button "Next Sale" at bounding box center [523, 327] width 157 height 22
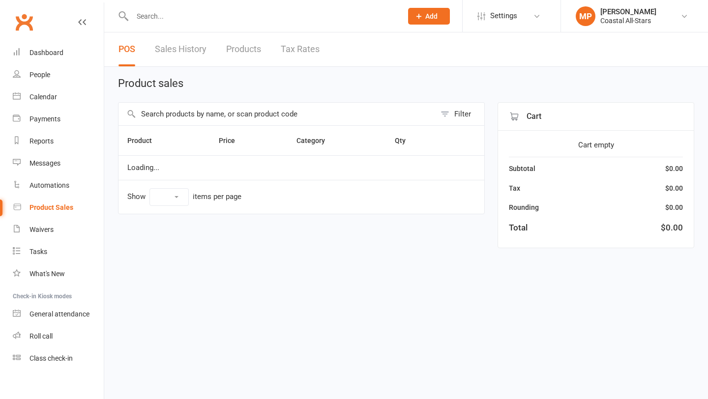
select select "10"
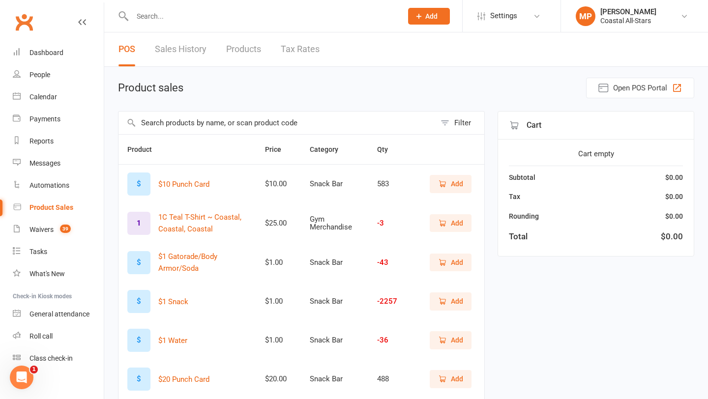
click at [176, 48] on link "Sales History" at bounding box center [181, 49] width 52 height 34
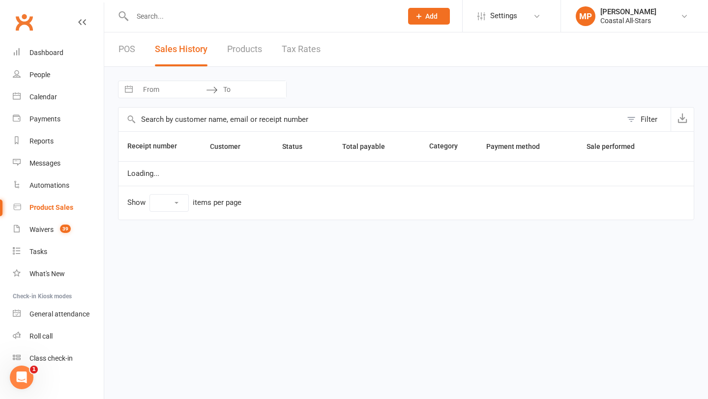
select select "25"
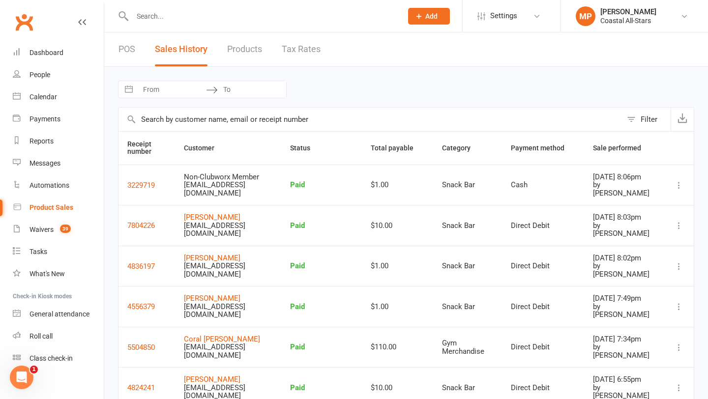
click at [116, 47] on div "POS Sales History Products Tax Rates" at bounding box center [219, 49] width 230 height 34
click at [131, 51] on link "POS" at bounding box center [126, 49] width 17 height 34
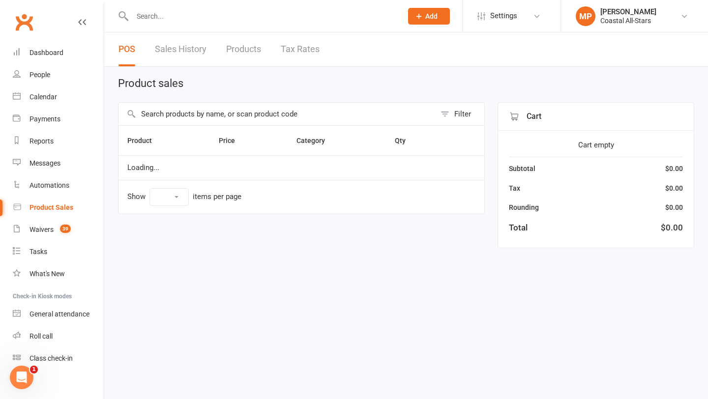
select select "10"
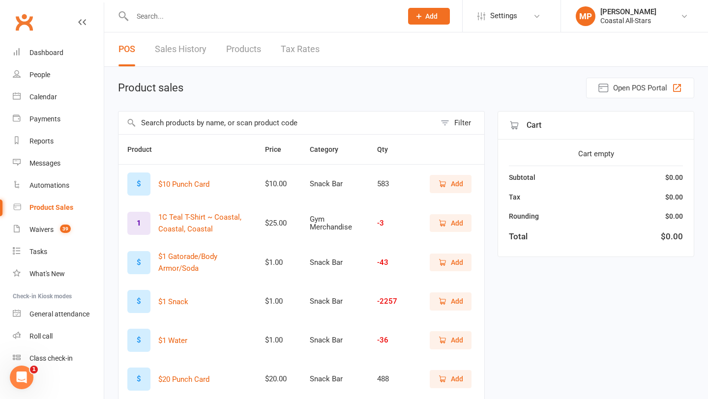
click at [202, 121] on input "text" at bounding box center [276, 123] width 317 height 23
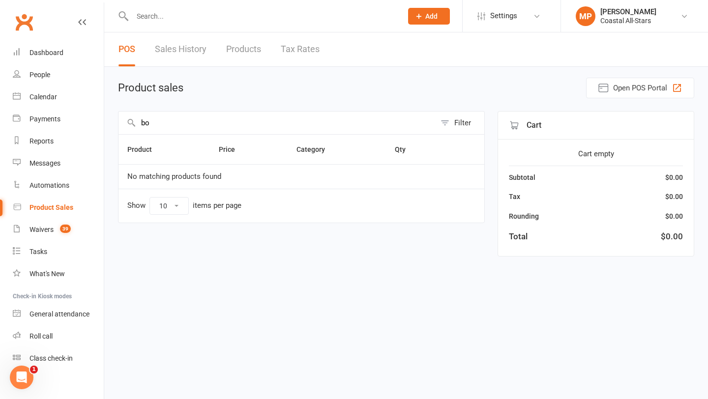
type input "b"
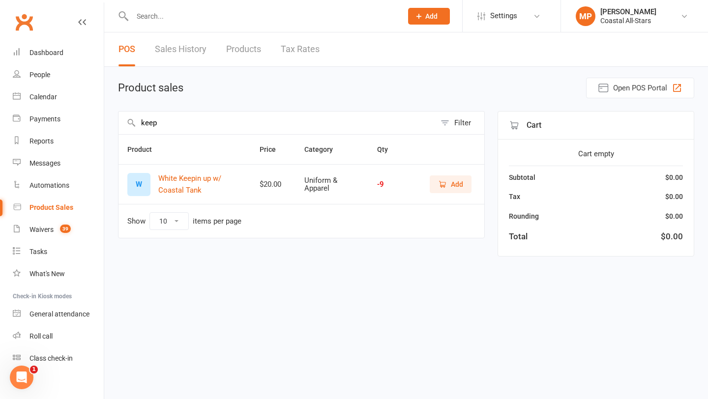
type input "keep"
click at [439, 184] on icon "button" at bounding box center [442, 184] width 9 height 9
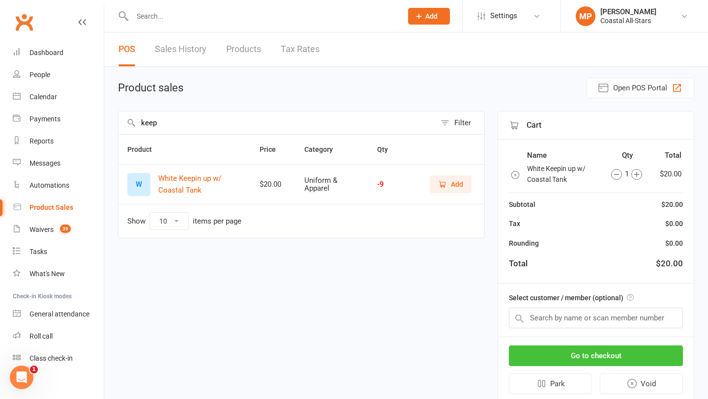
click at [601, 355] on button "Go to checkout" at bounding box center [596, 355] width 174 height 21
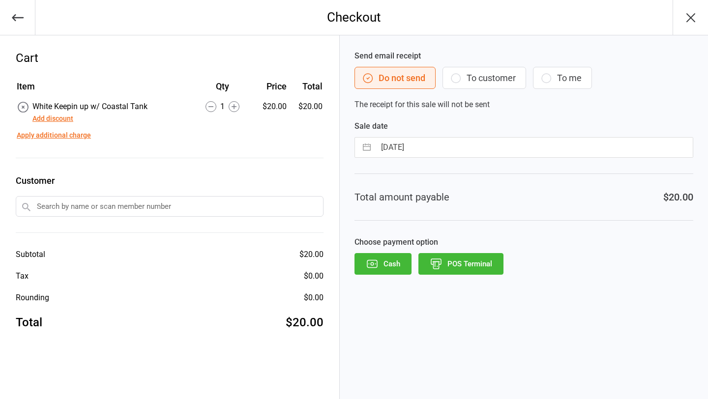
click at [278, 107] on div "$20.00" at bounding box center [269, 107] width 33 height 12
click at [42, 117] on button "Add discount" at bounding box center [52, 119] width 41 height 10
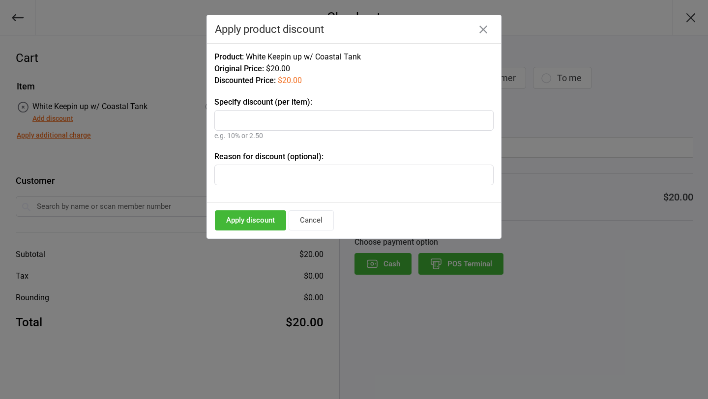
click at [299, 130] on input "text" at bounding box center [353, 120] width 279 height 21
click at [157, 130] on div at bounding box center [354, 199] width 708 height 399
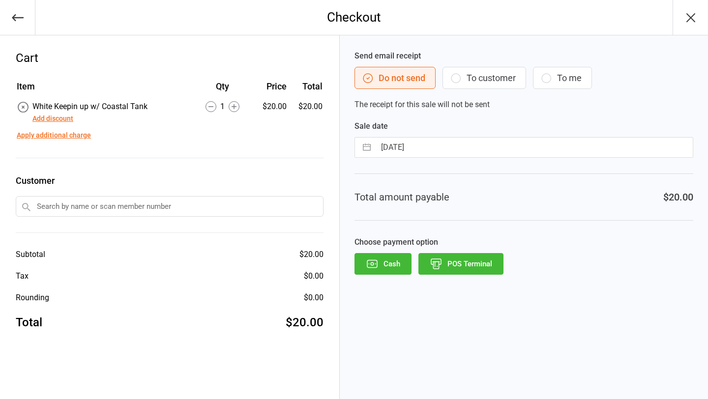
click at [67, 140] on button "Apply additional charge" at bounding box center [54, 135] width 74 height 10
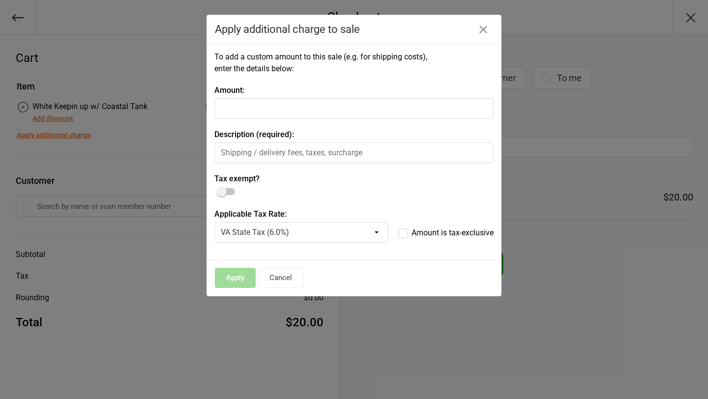
click at [129, 138] on div at bounding box center [354, 199] width 708 height 399
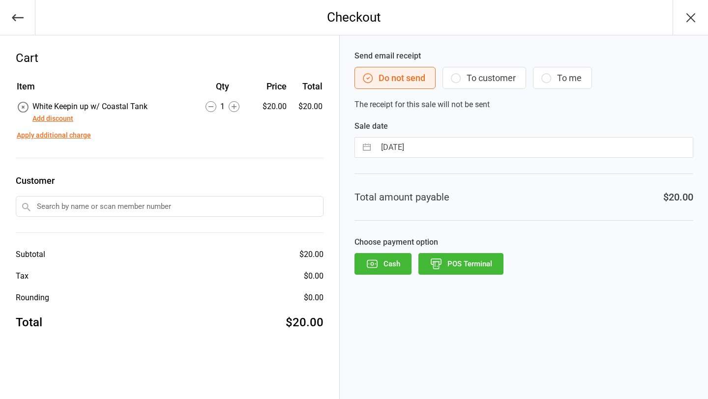
click at [57, 118] on button "Add discount" at bounding box center [52, 119] width 41 height 10
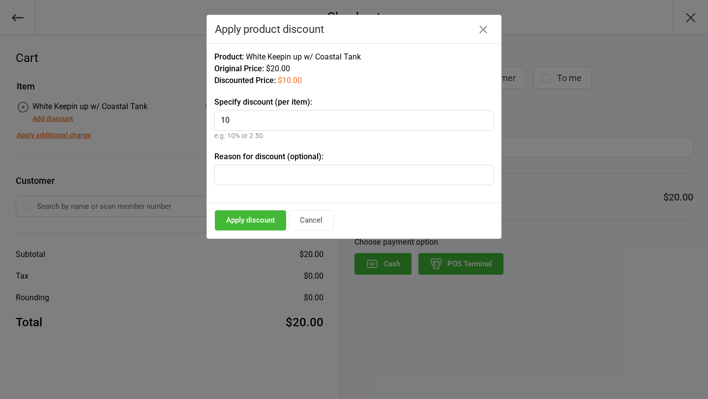
type input "10"
click at [259, 223] on button "Apply discount" at bounding box center [250, 220] width 71 height 20
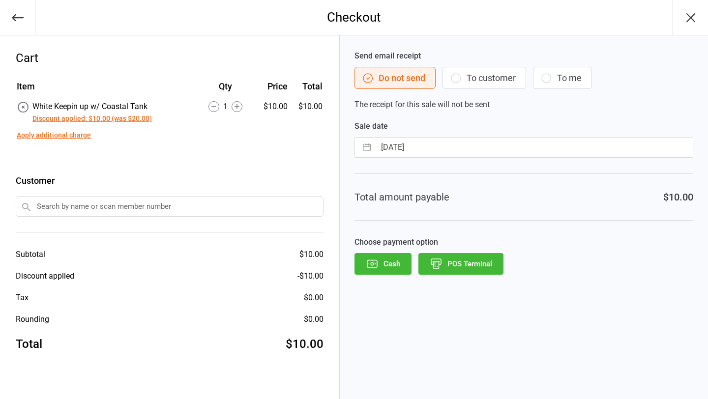
click at [57, 131] on button "Apply additional charge" at bounding box center [54, 135] width 74 height 10
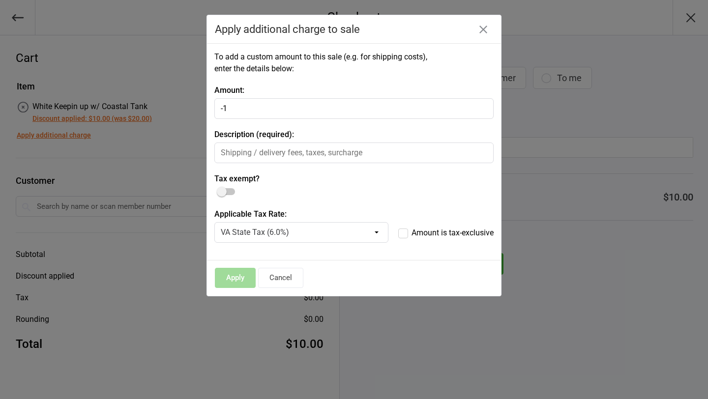
type input "-1"
click at [483, 109] on input "-1" at bounding box center [353, 108] width 279 height 21
type input "2"
click at [484, 30] on icon "button" at bounding box center [483, 30] width 8 height 8
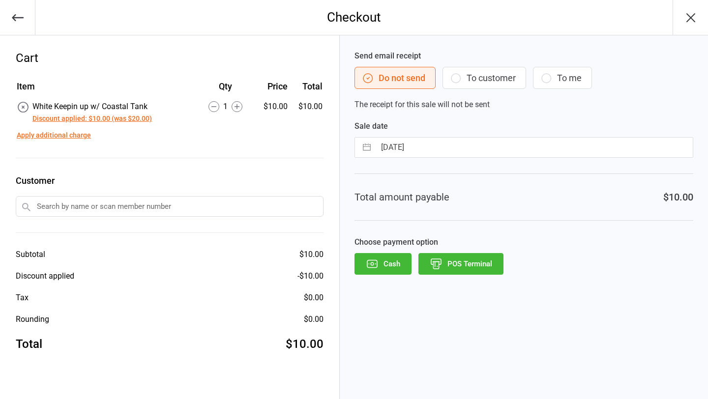
click at [125, 117] on button "Discount applied: $10.00 (was $20.00)" at bounding box center [91, 119] width 119 height 10
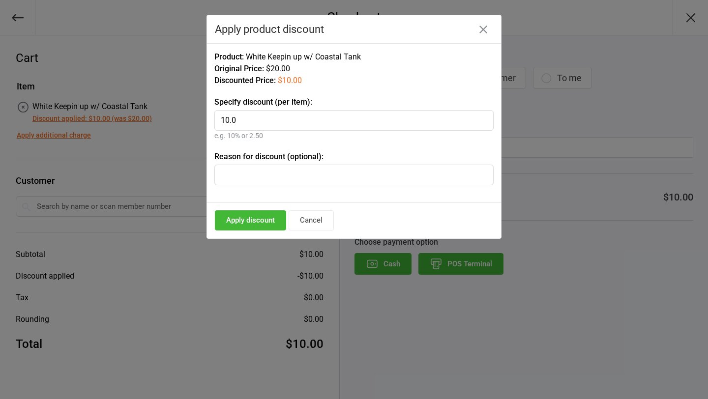
click at [238, 127] on input "10.0" at bounding box center [353, 120] width 279 height 21
type input "1"
type input "20%"
click at [261, 224] on button "Apply discount" at bounding box center [250, 220] width 71 height 20
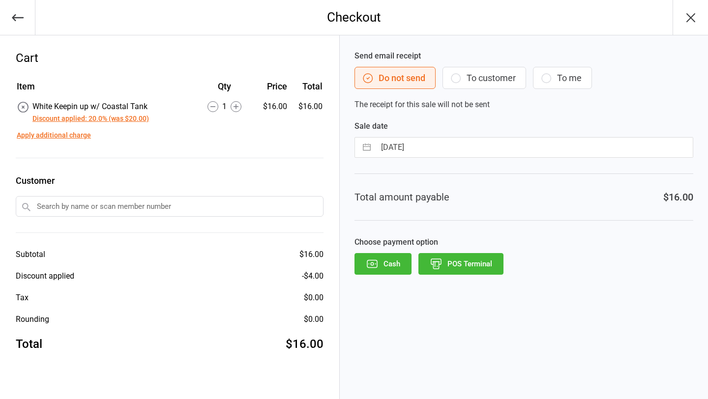
click at [52, 138] on button "Apply additional charge" at bounding box center [54, 135] width 74 height 10
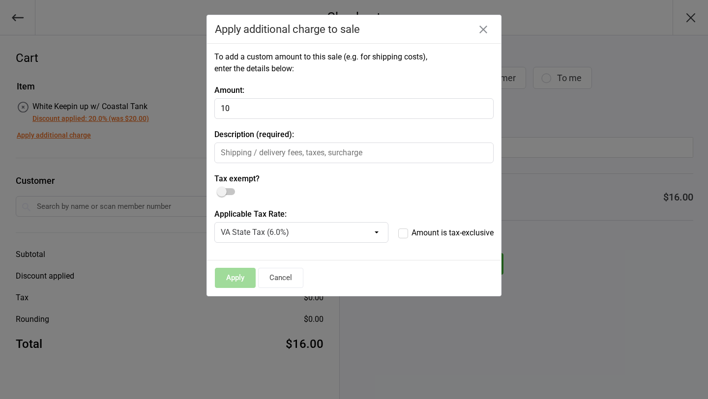
type input "10"
click at [336, 182] on label "Tax exempt?" at bounding box center [353, 179] width 279 height 12
click at [304, 149] on input "text" at bounding box center [353, 152] width 279 height 21
click at [290, 151] on input "text" at bounding box center [353, 152] width 279 height 21
type input "Discount"
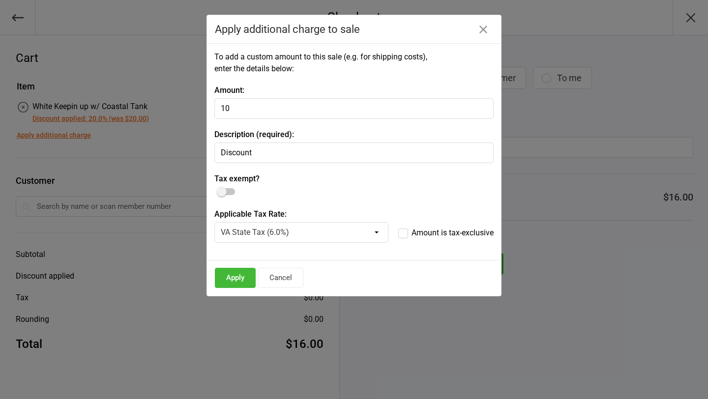
click at [235, 277] on button "Apply" at bounding box center [235, 278] width 41 height 20
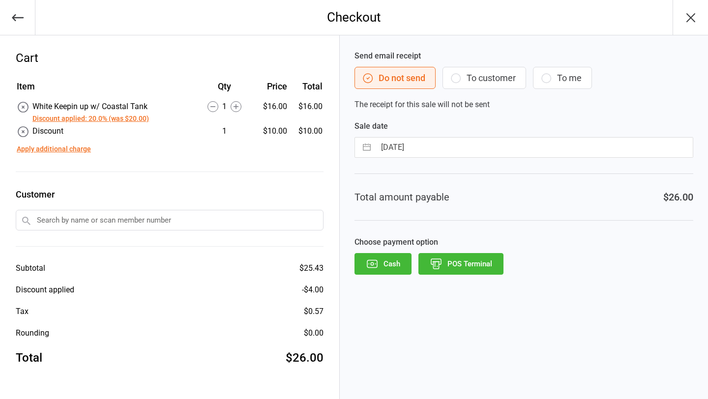
click at [49, 152] on button "Apply additional charge" at bounding box center [54, 149] width 74 height 10
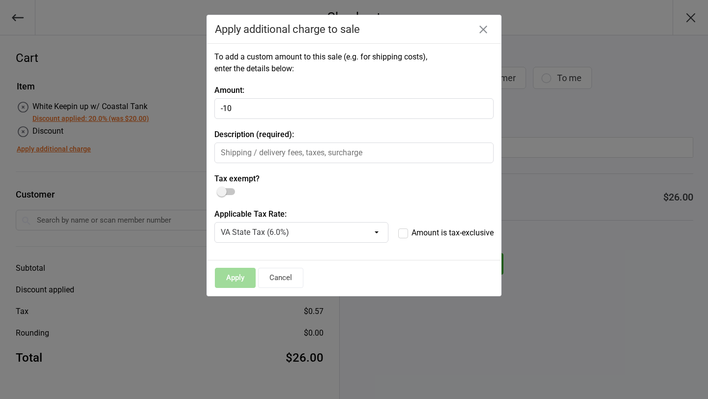
type input "-10"
click at [286, 154] on input "text" at bounding box center [353, 152] width 279 height 21
type input "discount"
click at [233, 278] on button "Apply" at bounding box center [235, 278] width 41 height 20
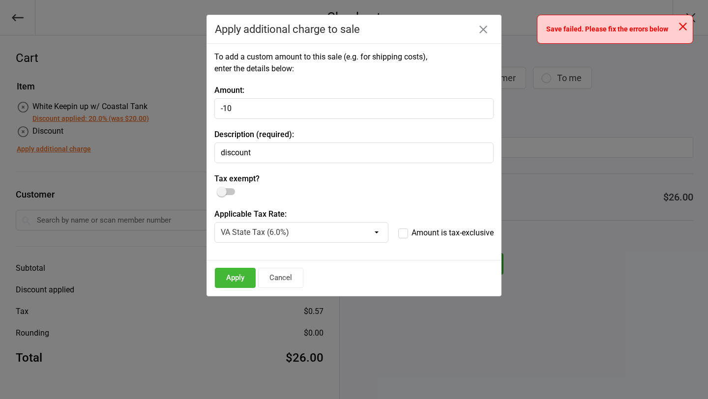
click at [482, 30] on icon "button" at bounding box center [483, 30] width 8 height 8
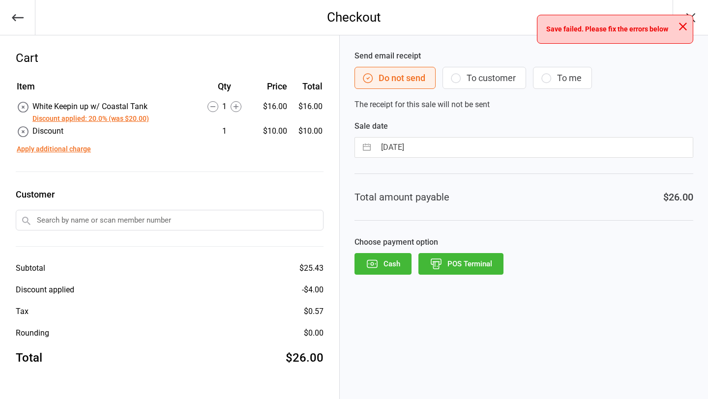
click at [22, 130] on icon at bounding box center [23, 131] width 13 height 13
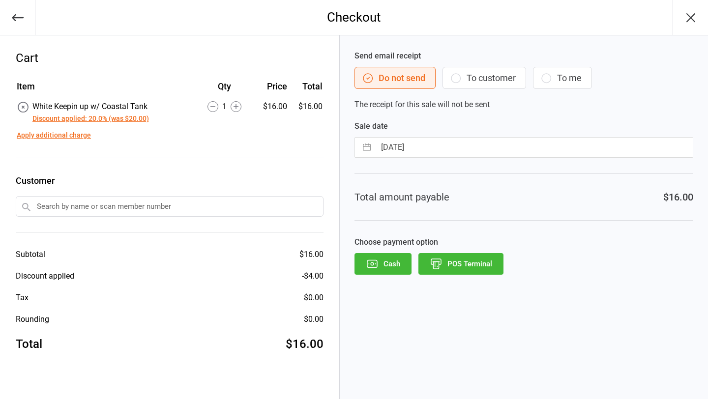
click at [84, 120] on button "Discount applied: 20.0% (was $20.00)" at bounding box center [90, 119] width 116 height 10
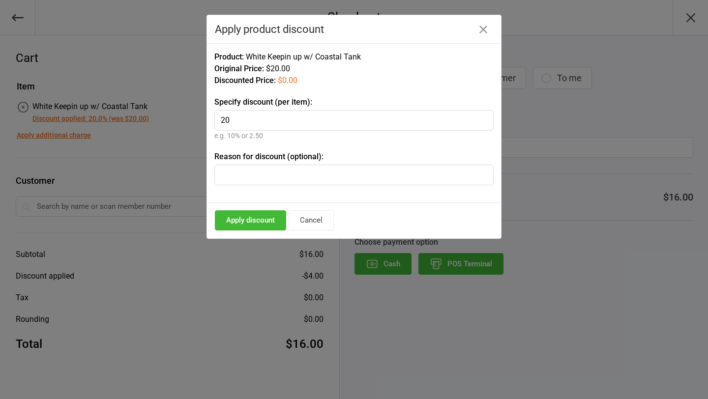
type input "2"
type input "70%"
click at [250, 175] on input "text" at bounding box center [353, 175] width 279 height 21
type input "employee and discounted"
click at [245, 223] on button "Apply discount" at bounding box center [250, 220] width 71 height 20
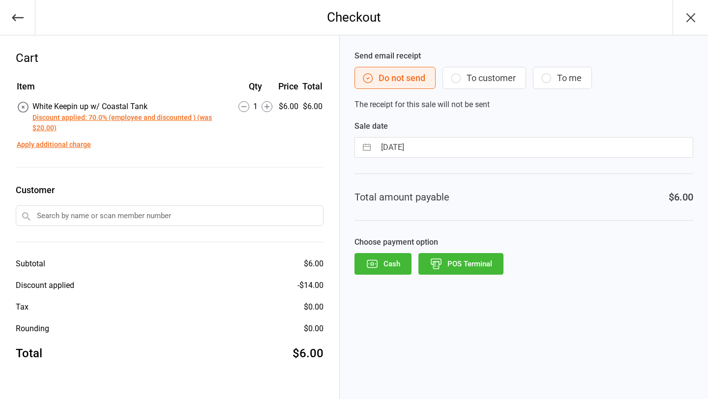
click at [149, 211] on input "text" at bounding box center [170, 215] width 308 height 21
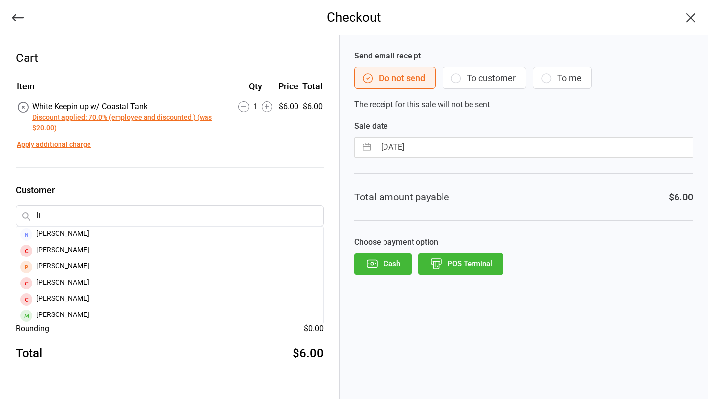
type input "l"
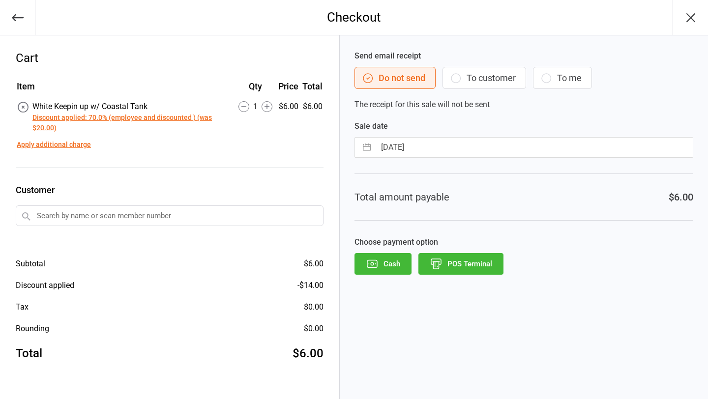
click at [467, 263] on button "POS Terminal" at bounding box center [460, 264] width 85 height 22
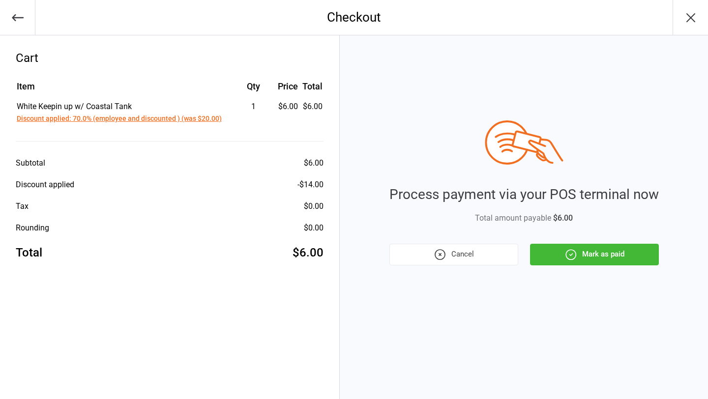
click at [593, 255] on button "Mark as paid" at bounding box center [594, 255] width 129 height 22
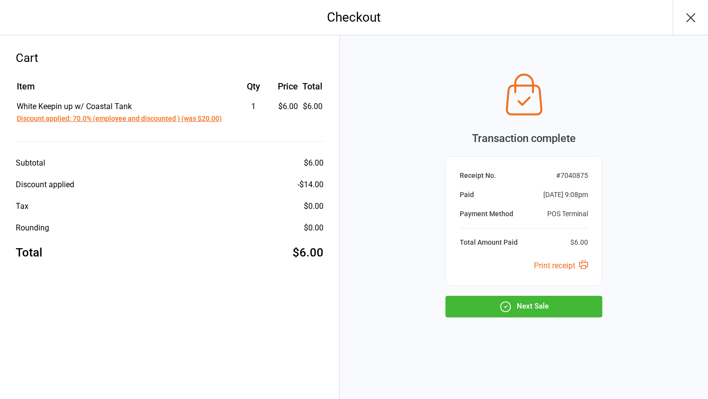
click at [554, 312] on button "Next Sale" at bounding box center [523, 307] width 157 height 22
click at [524, 305] on button "Next Sale" at bounding box center [523, 307] width 157 height 22
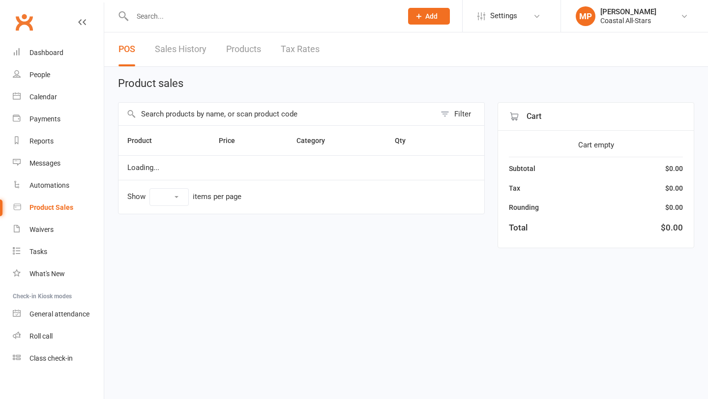
select select "10"
